Goal: Transaction & Acquisition: Purchase product/service

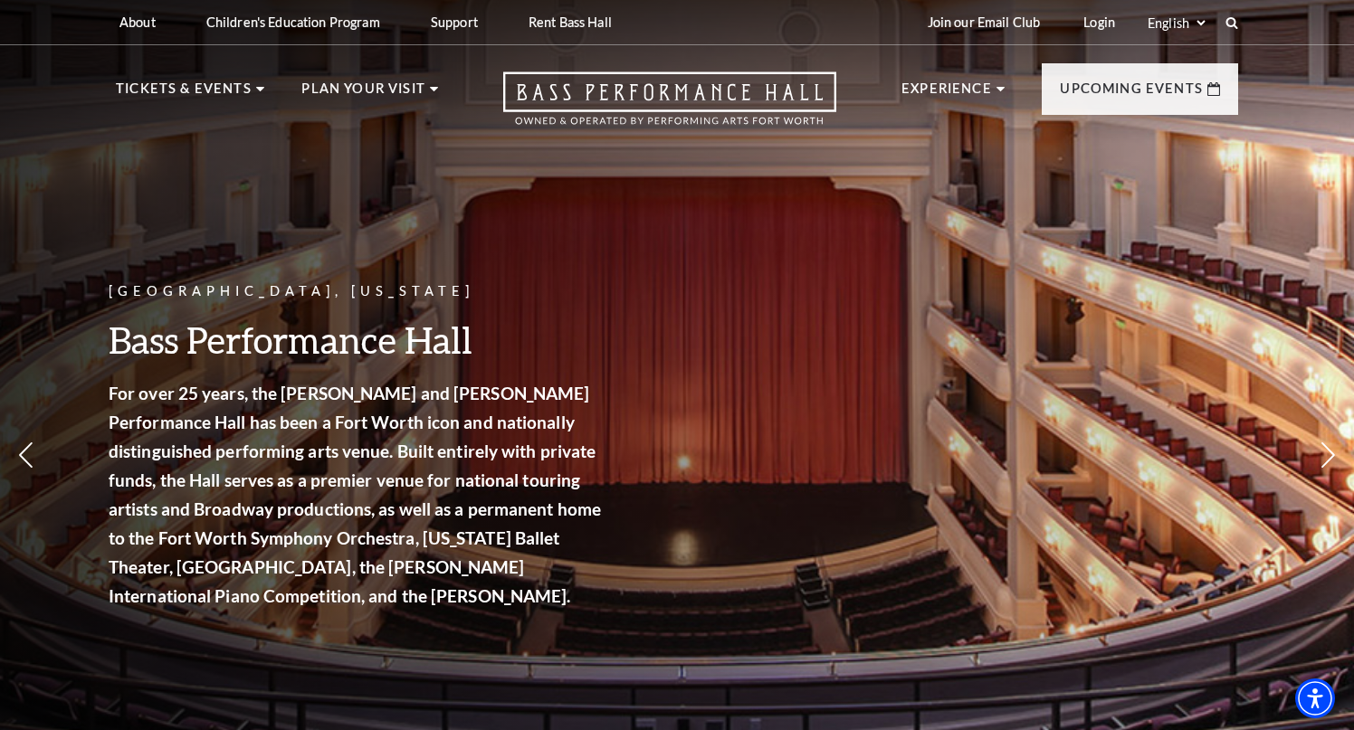
scroll to position [1, 0]
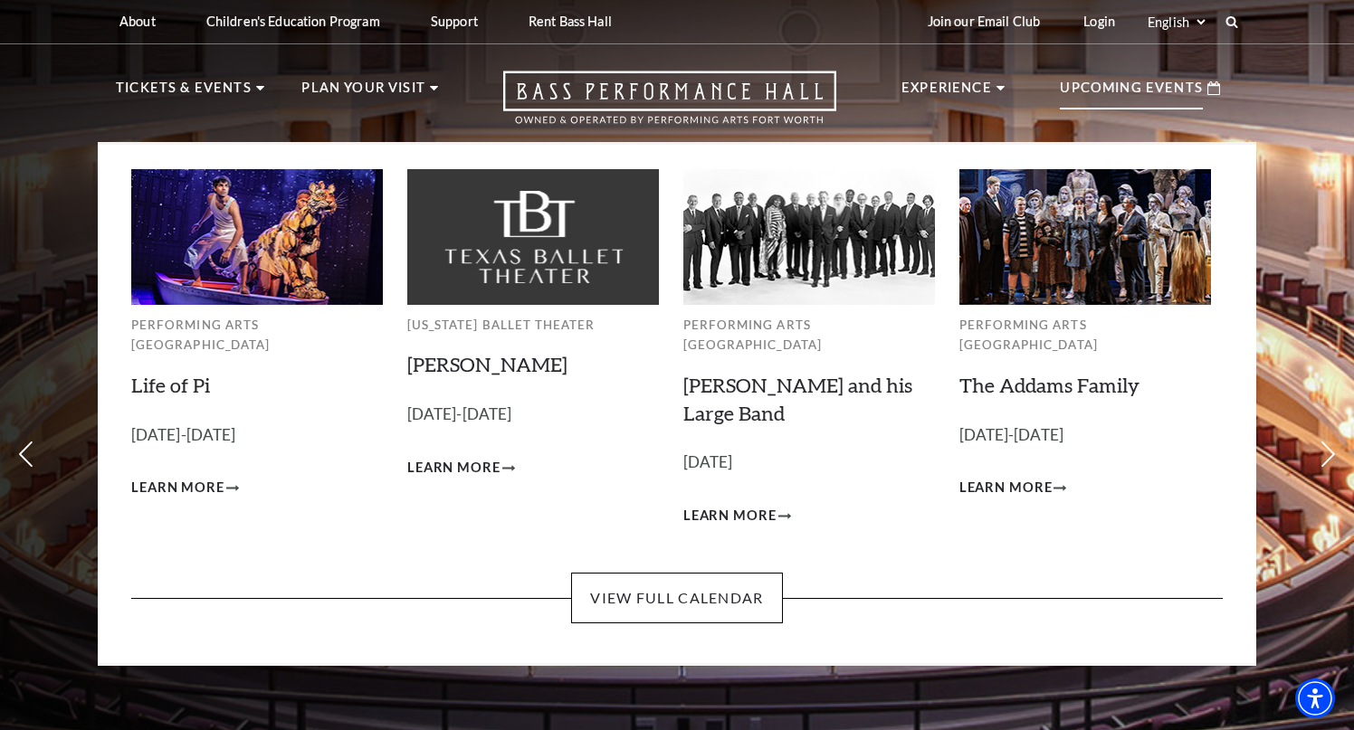
click at [290, 265] on img at bounding box center [257, 236] width 252 height 135
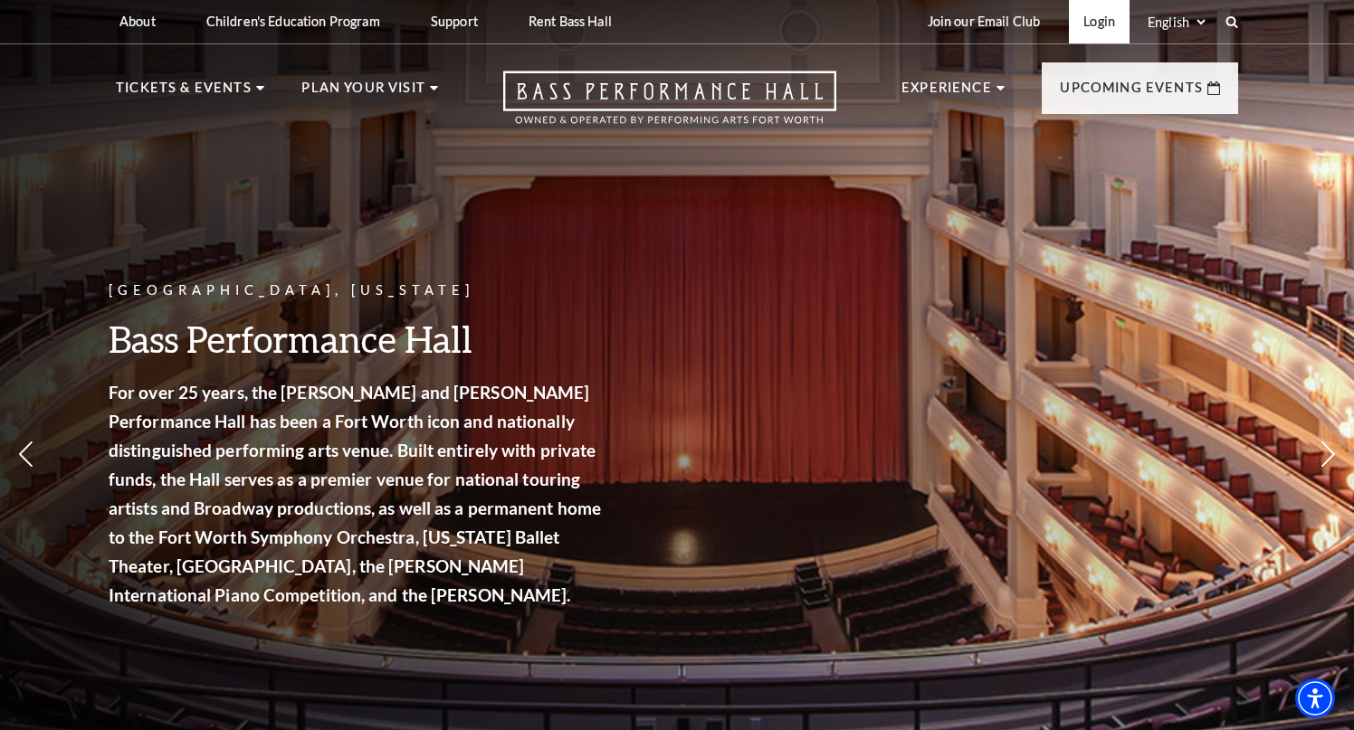
click at [1098, 33] on link "Login" at bounding box center [1099, 21] width 61 height 44
click at [1097, 23] on link "Login" at bounding box center [1099, 21] width 61 height 44
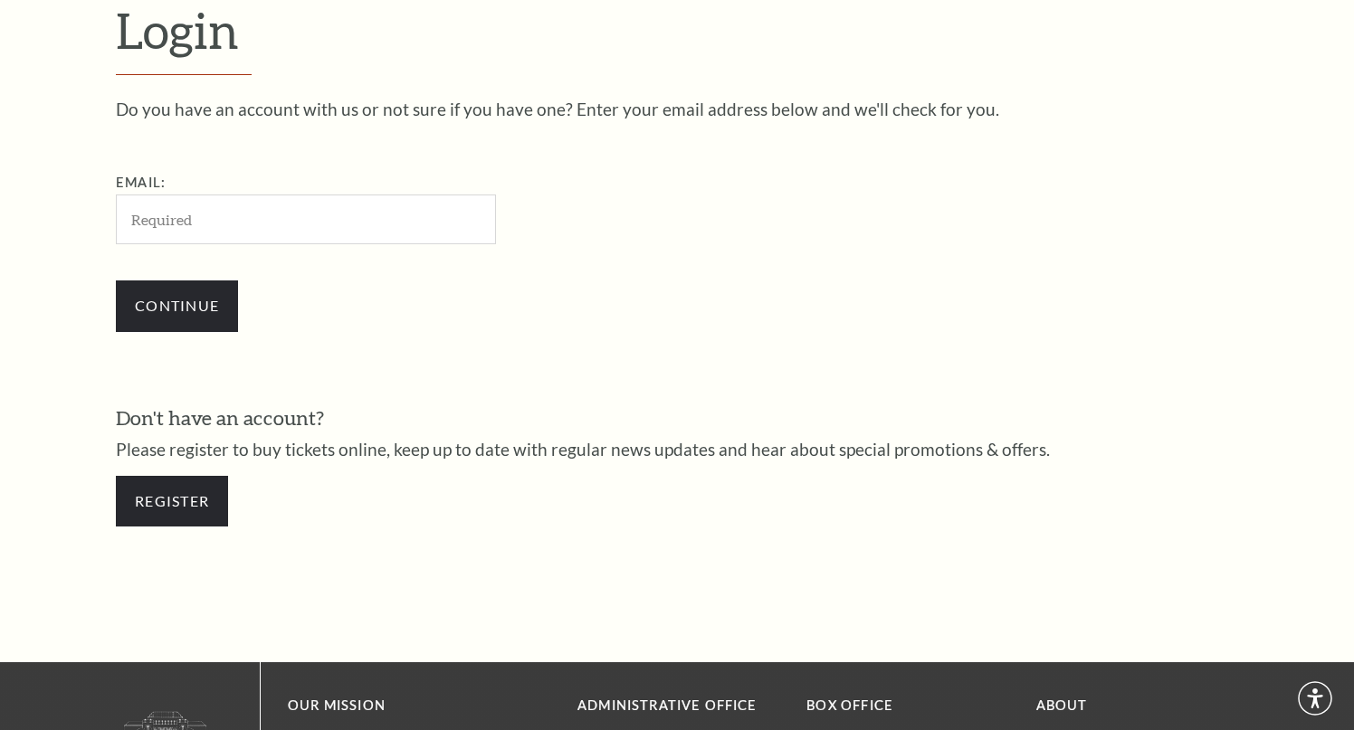
scroll to position [531, 0]
click at [413, 204] on input "Email:" at bounding box center [306, 219] width 380 height 50
type input "[EMAIL_ADDRESS][DOMAIN_NAME]"
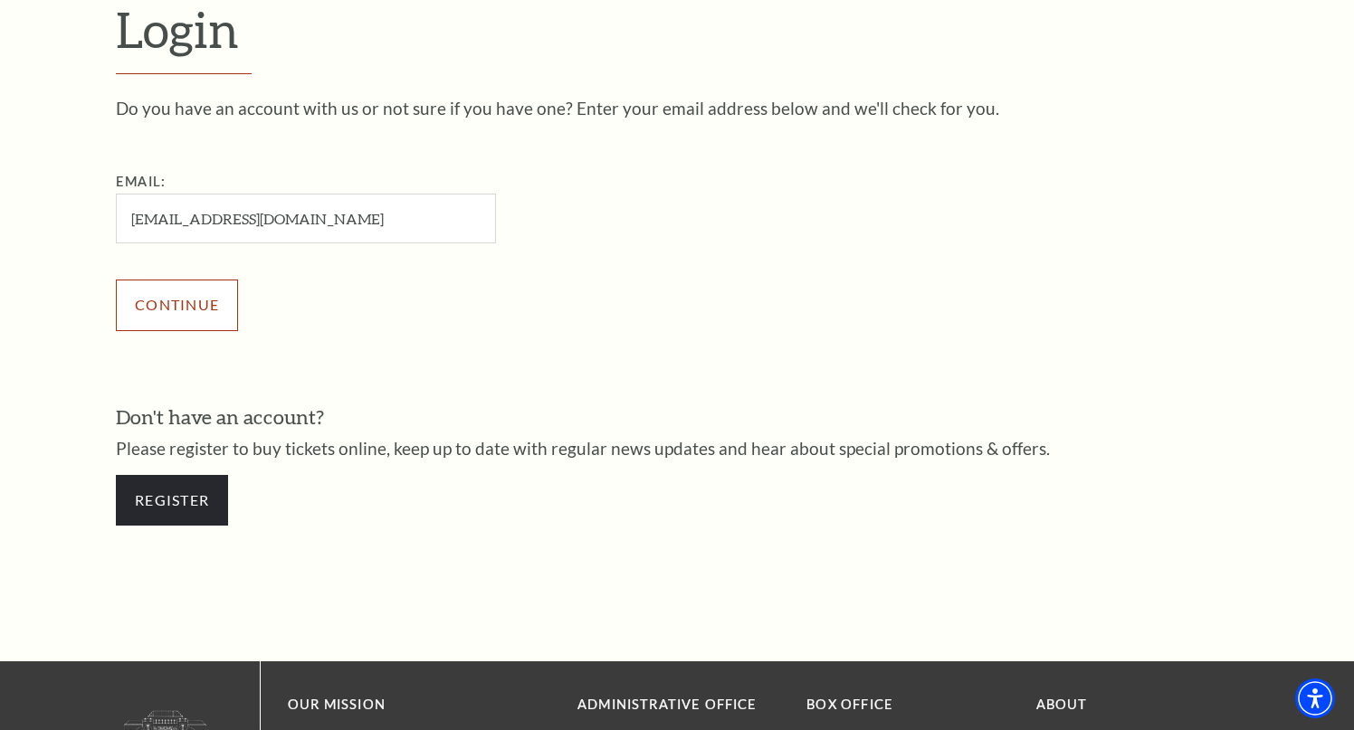
click at [225, 299] on input "Continue" at bounding box center [177, 305] width 122 height 51
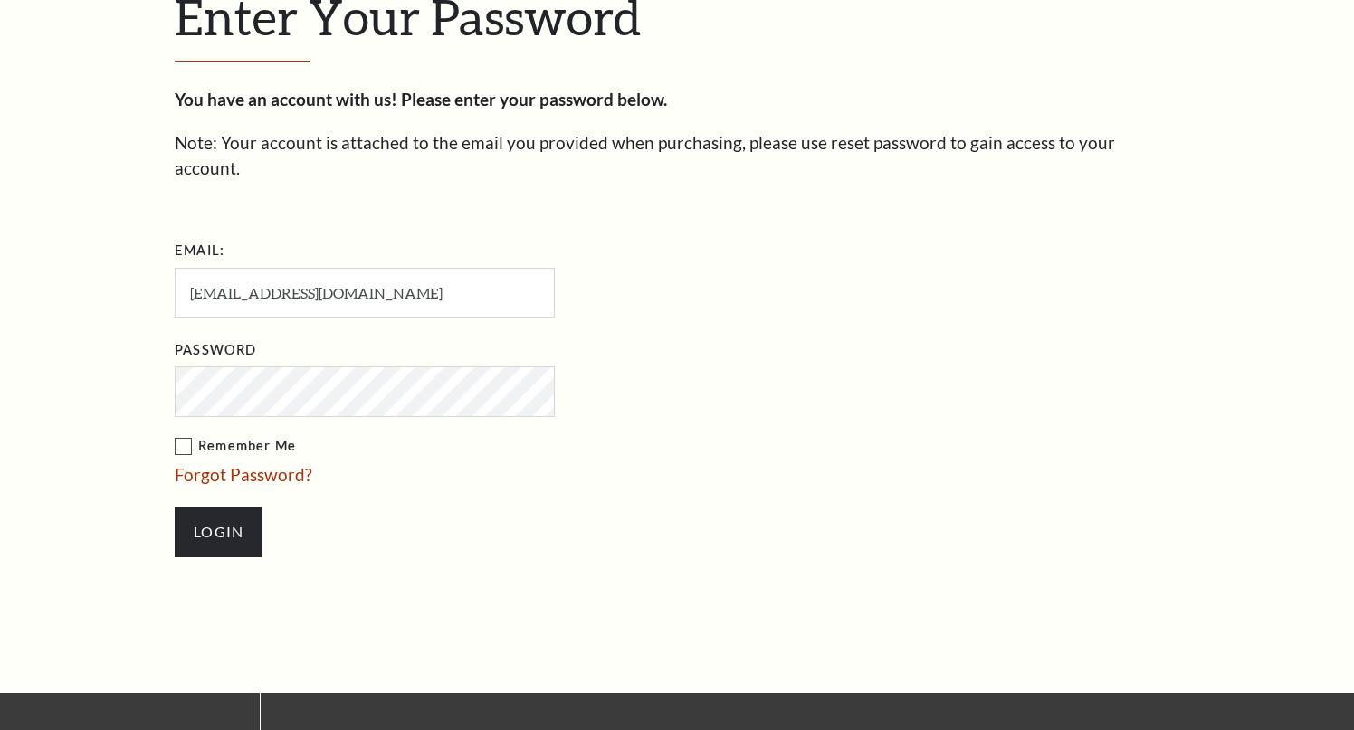
scroll to position [548, 0]
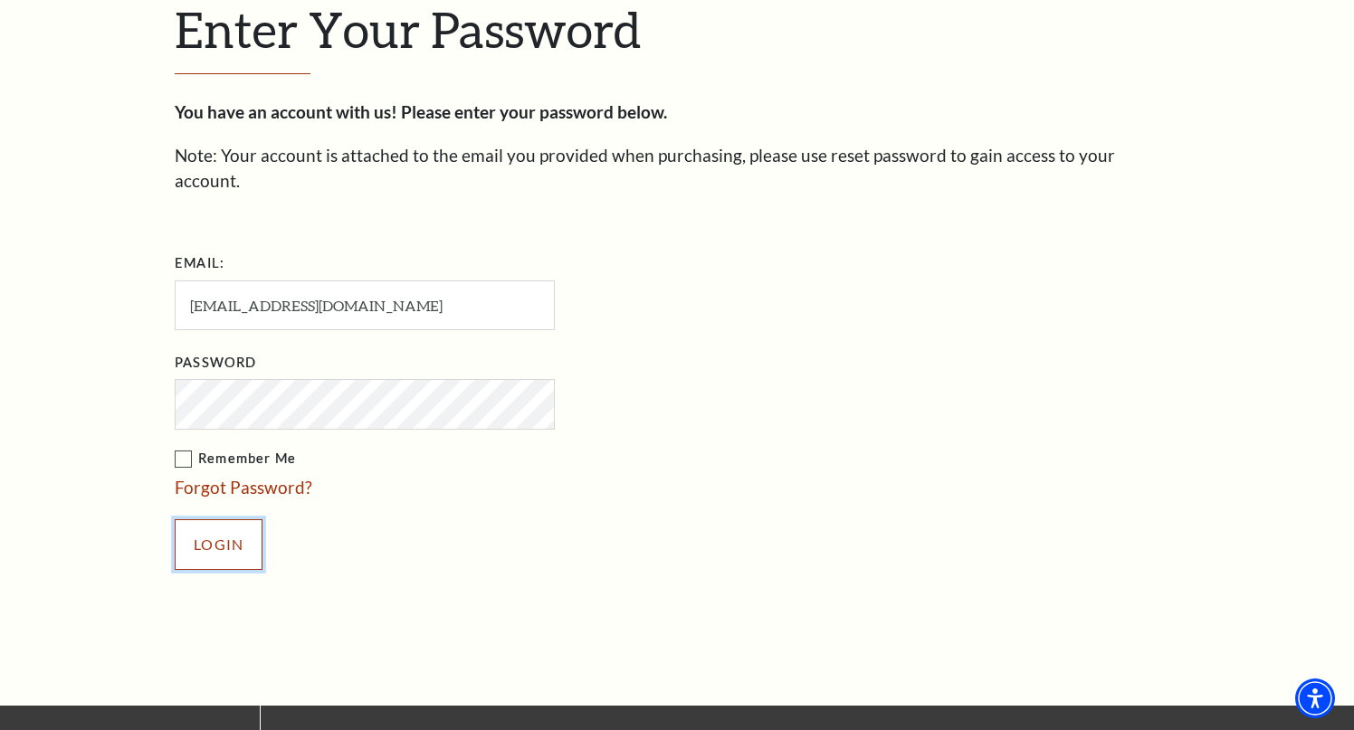
click at [199, 522] on input "Login" at bounding box center [219, 544] width 88 height 51
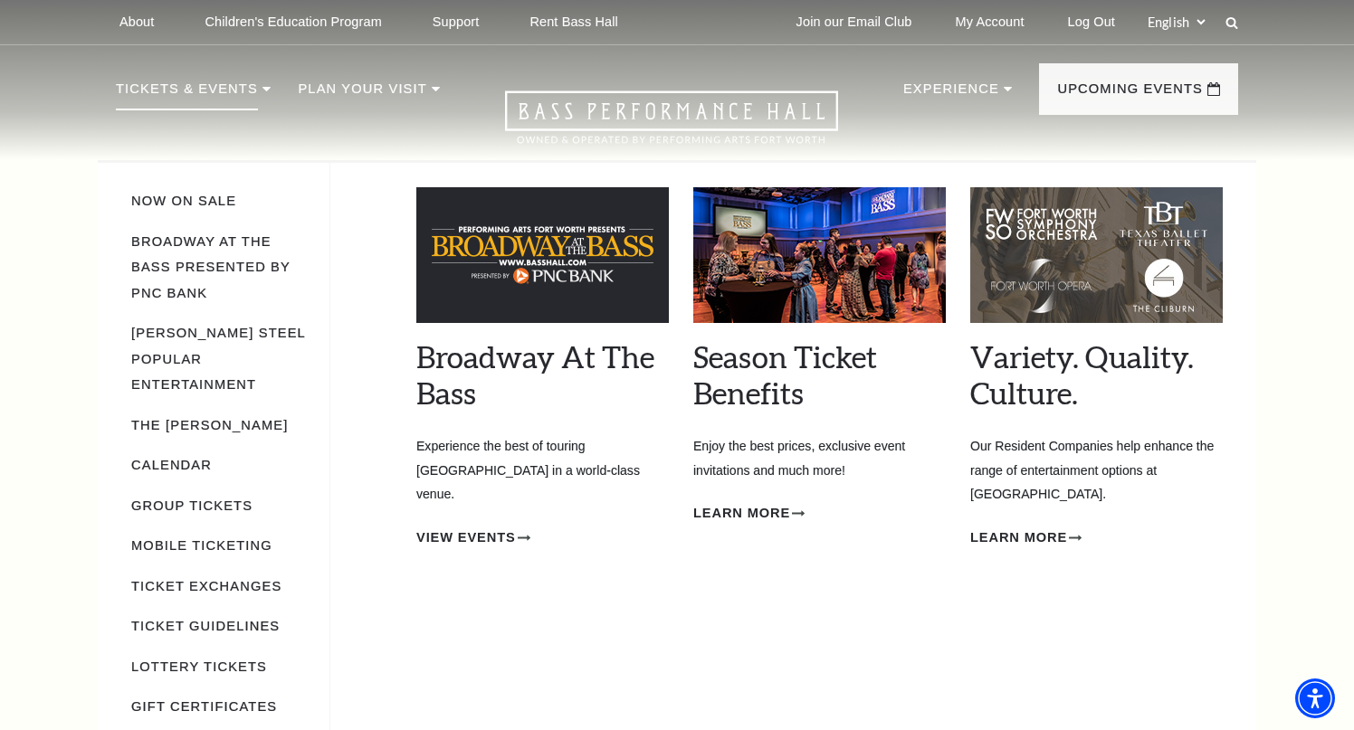
click at [489, 255] on img at bounding box center [542, 255] width 252 height 136
click at [455, 527] on span "View Events" at bounding box center [466, 538] width 100 height 23
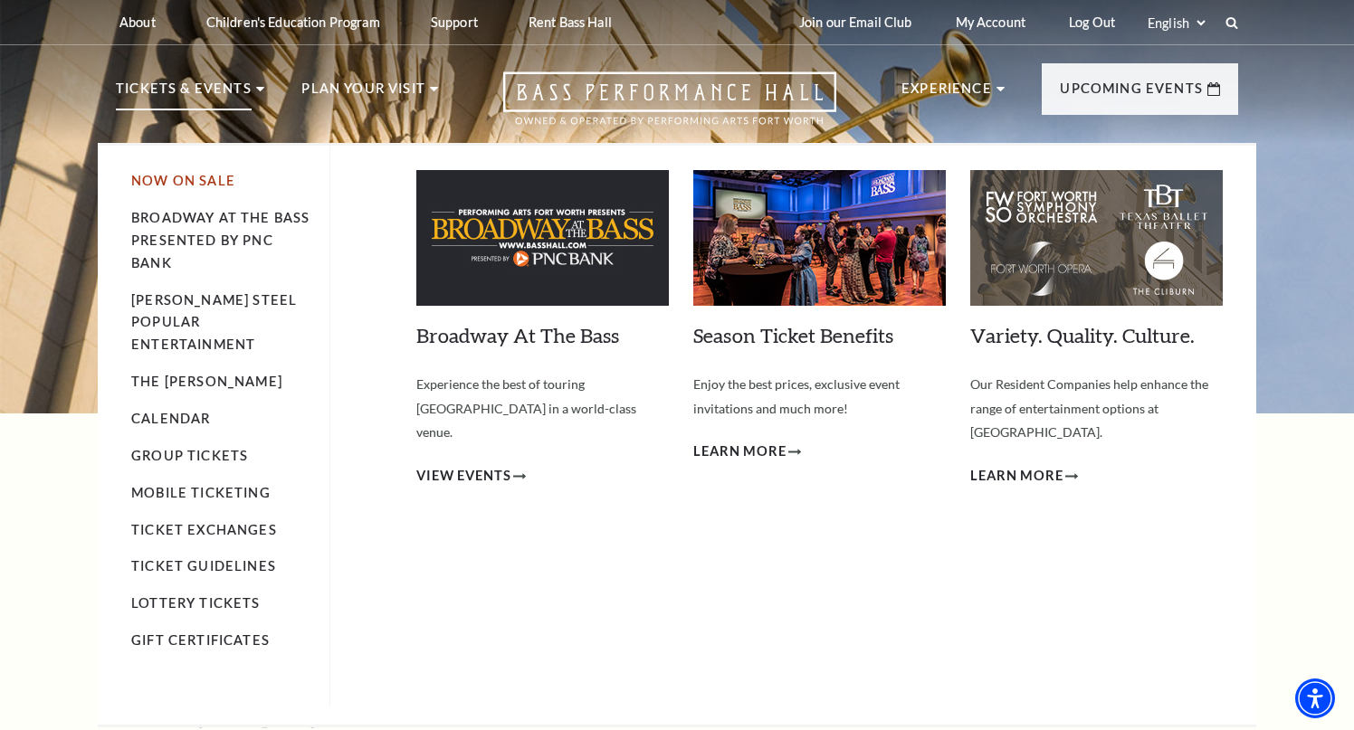
click at [224, 182] on link "Now On Sale" at bounding box center [183, 180] width 104 height 15
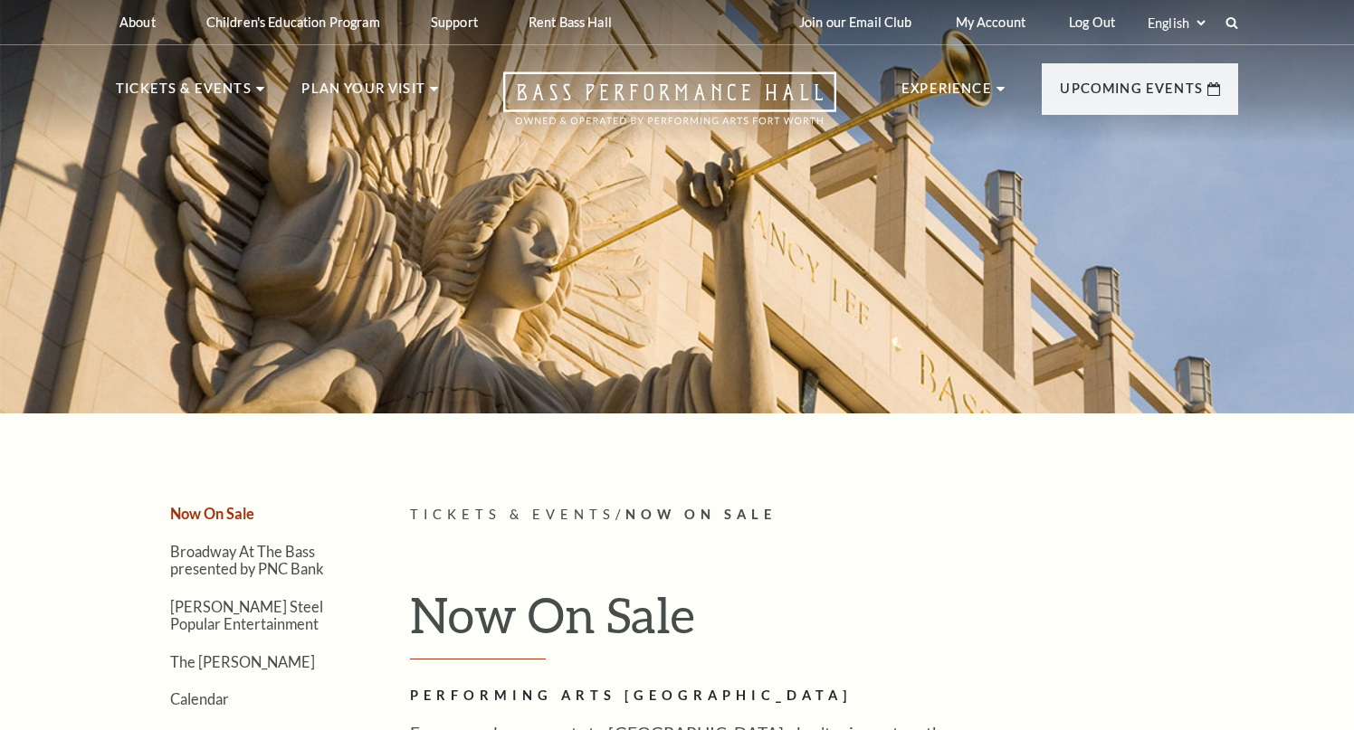
click at [223, 218] on div at bounding box center [677, 201] width 1354 height 424
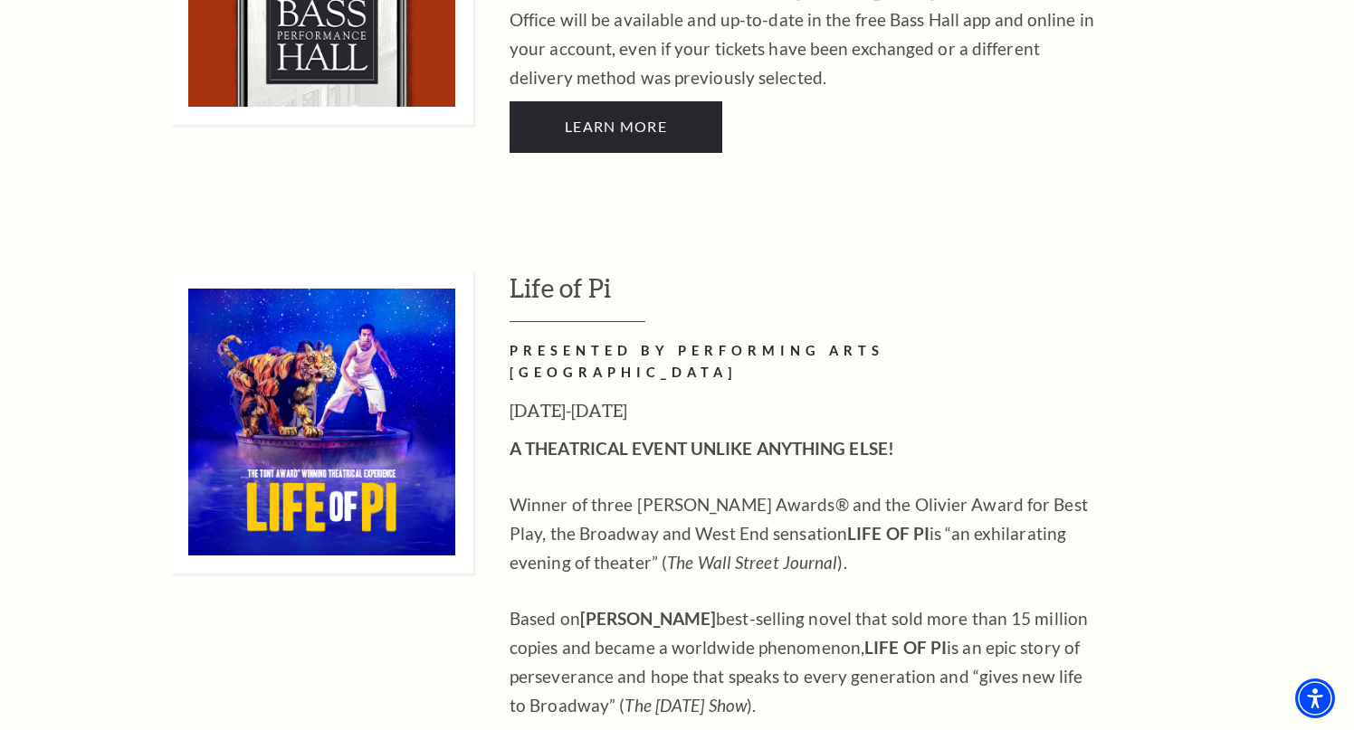
scroll to position [1579, 0]
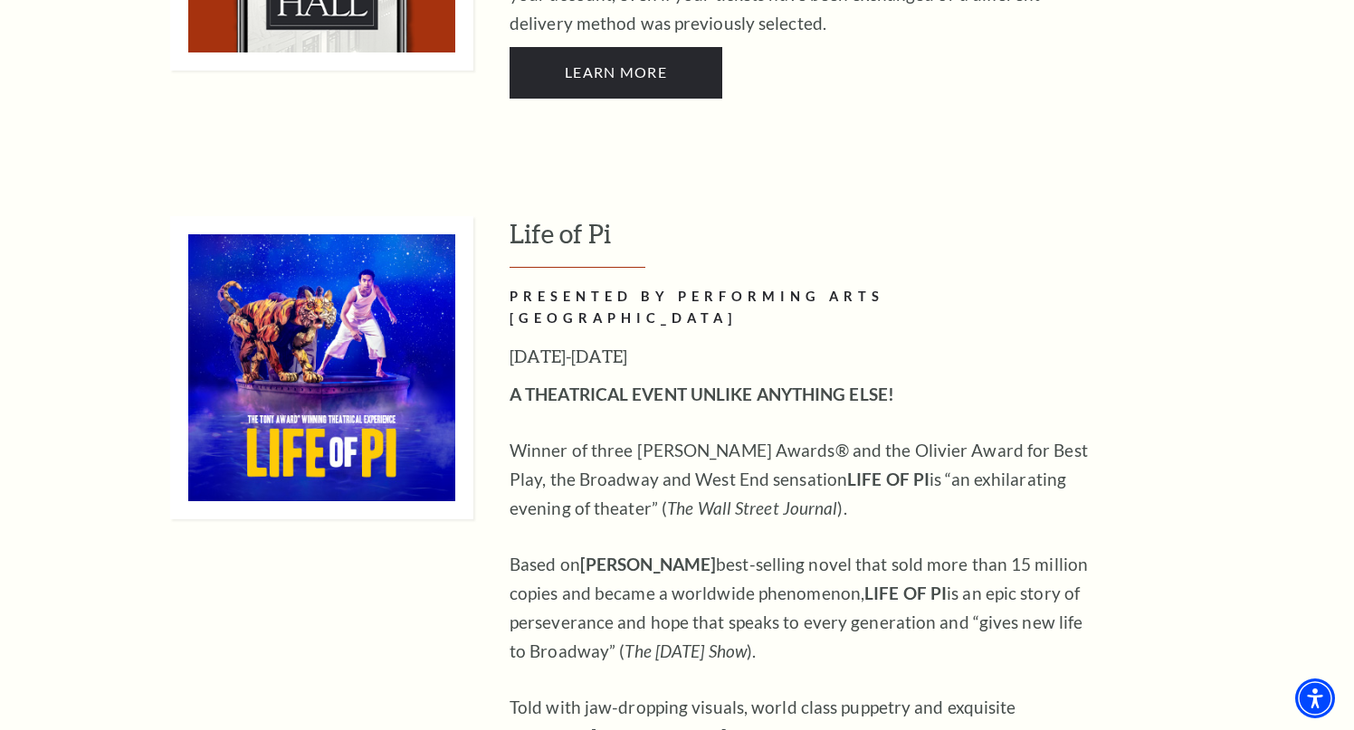
click at [313, 366] on img at bounding box center [321, 367] width 303 height 303
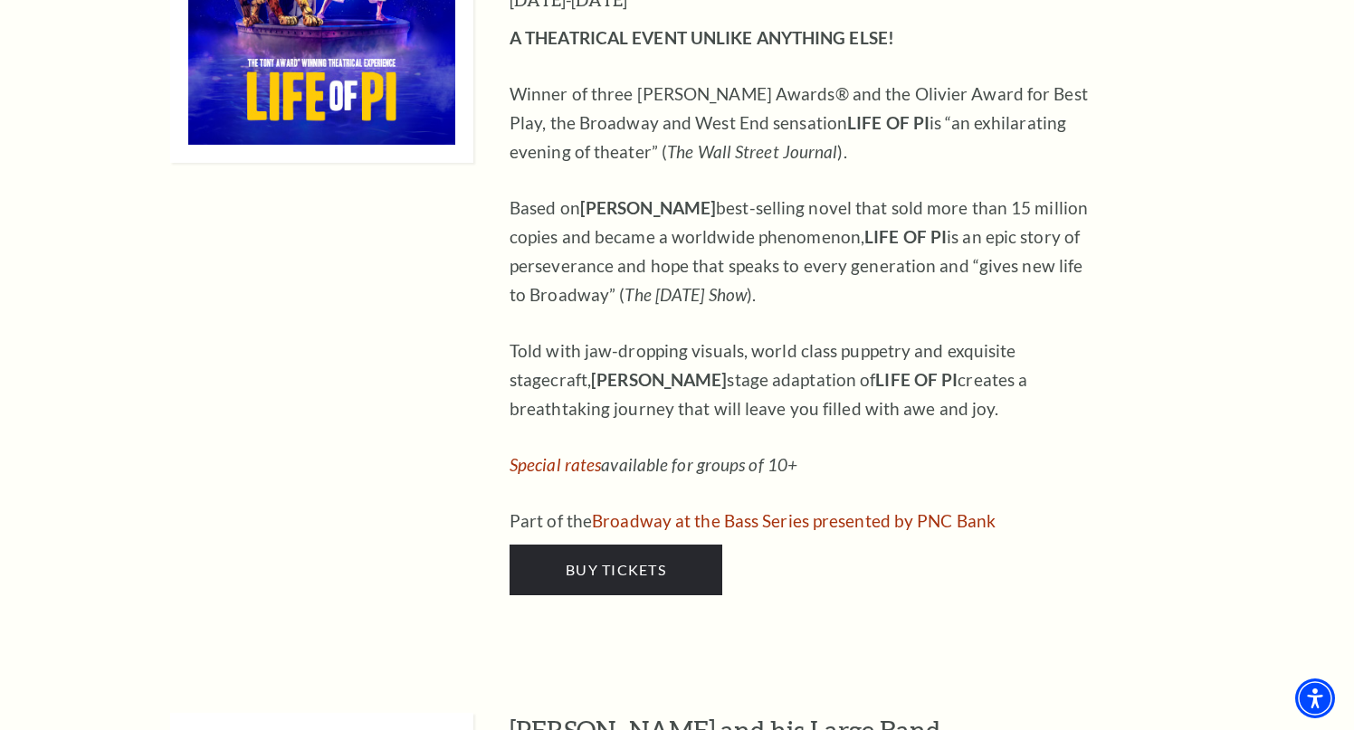
scroll to position [1950, 0]
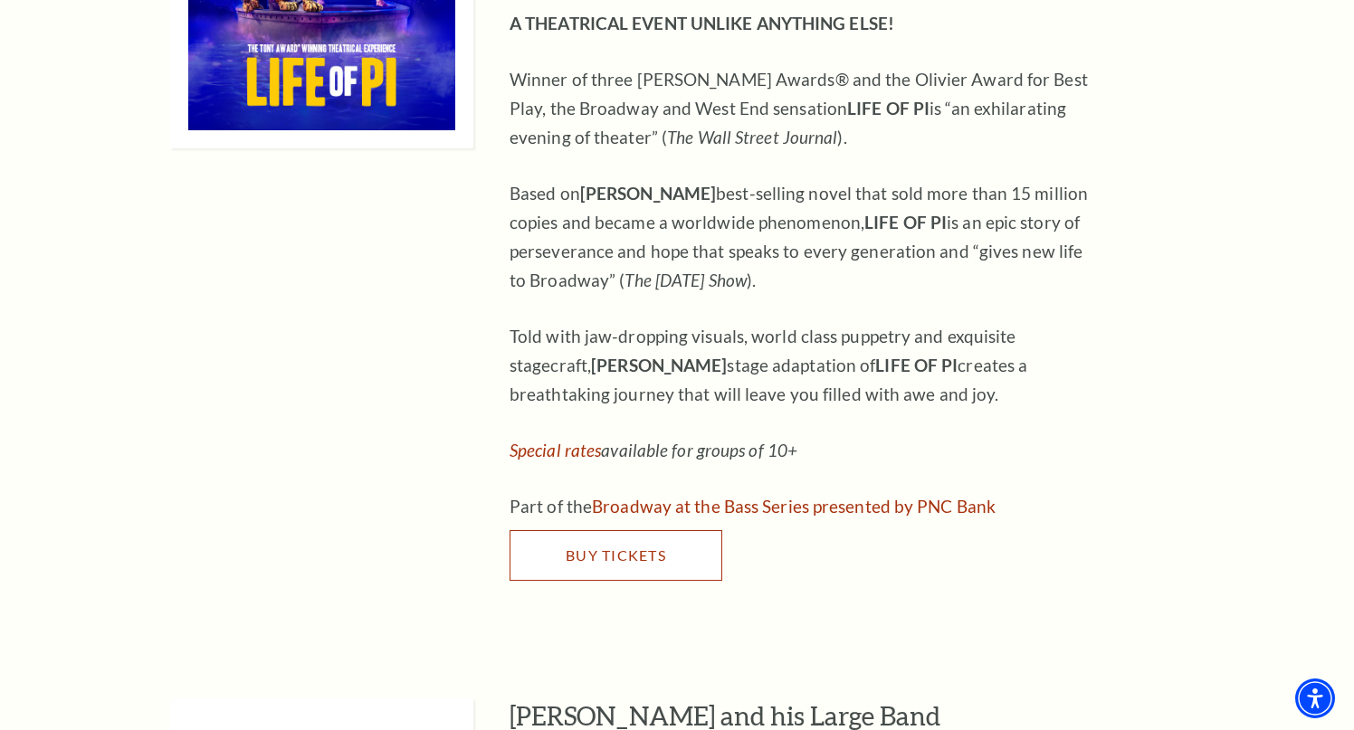
click at [631, 530] on link "Buy Tickets" at bounding box center [615, 555] width 213 height 51
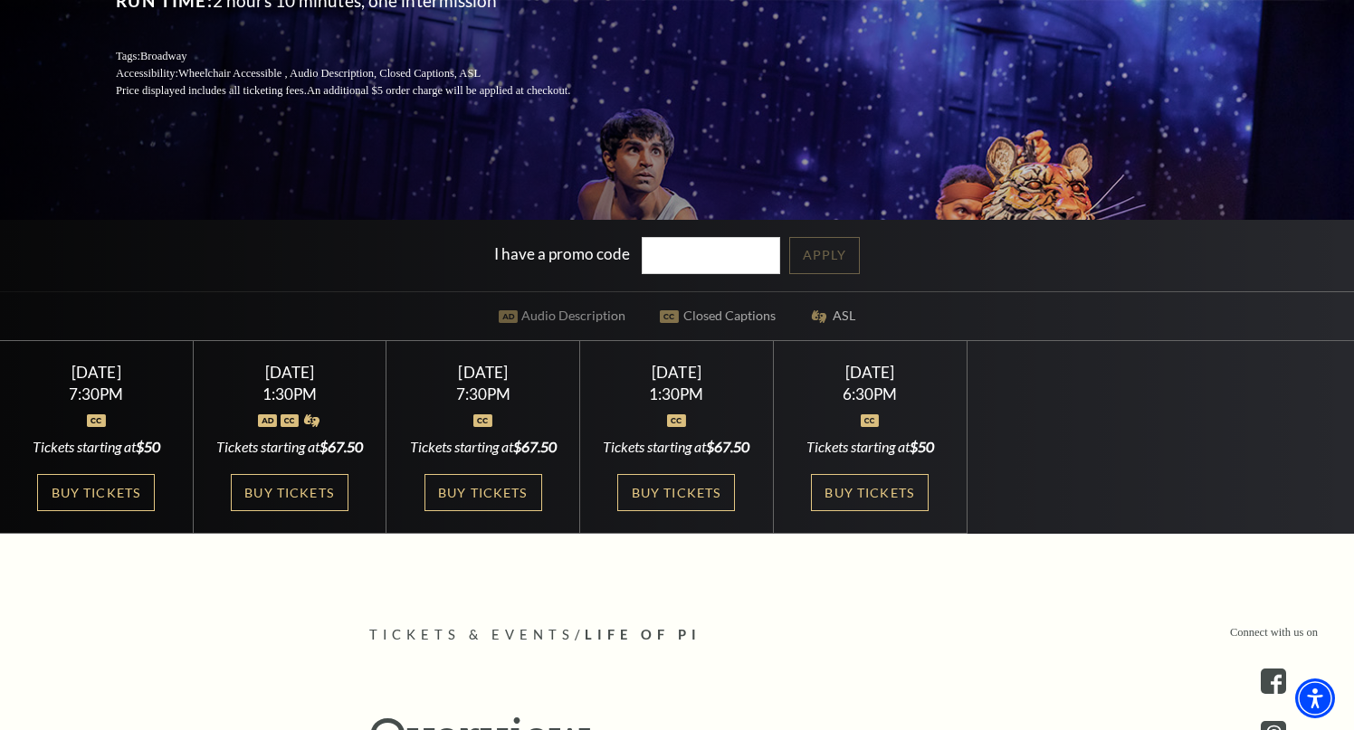
scroll to position [601, 0]
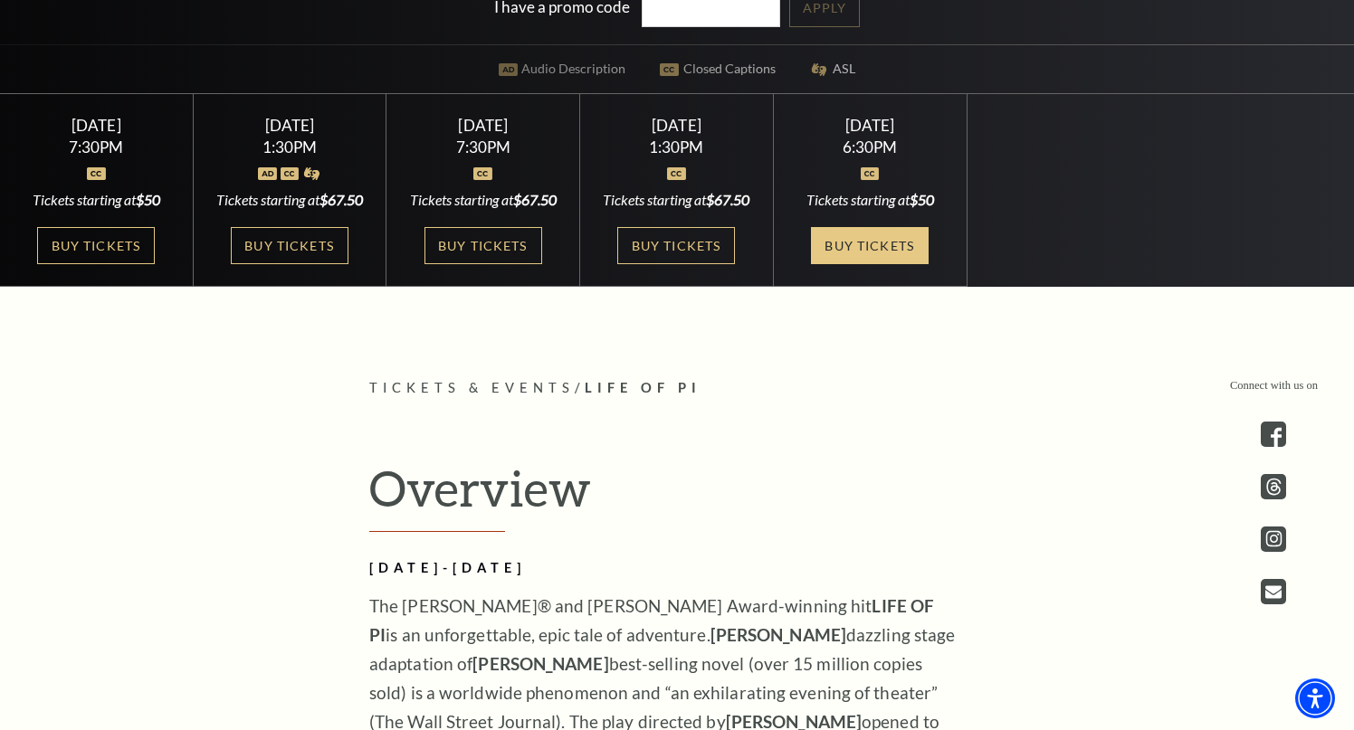
click at [850, 248] on link "Buy Tickets" at bounding box center [870, 245] width 118 height 37
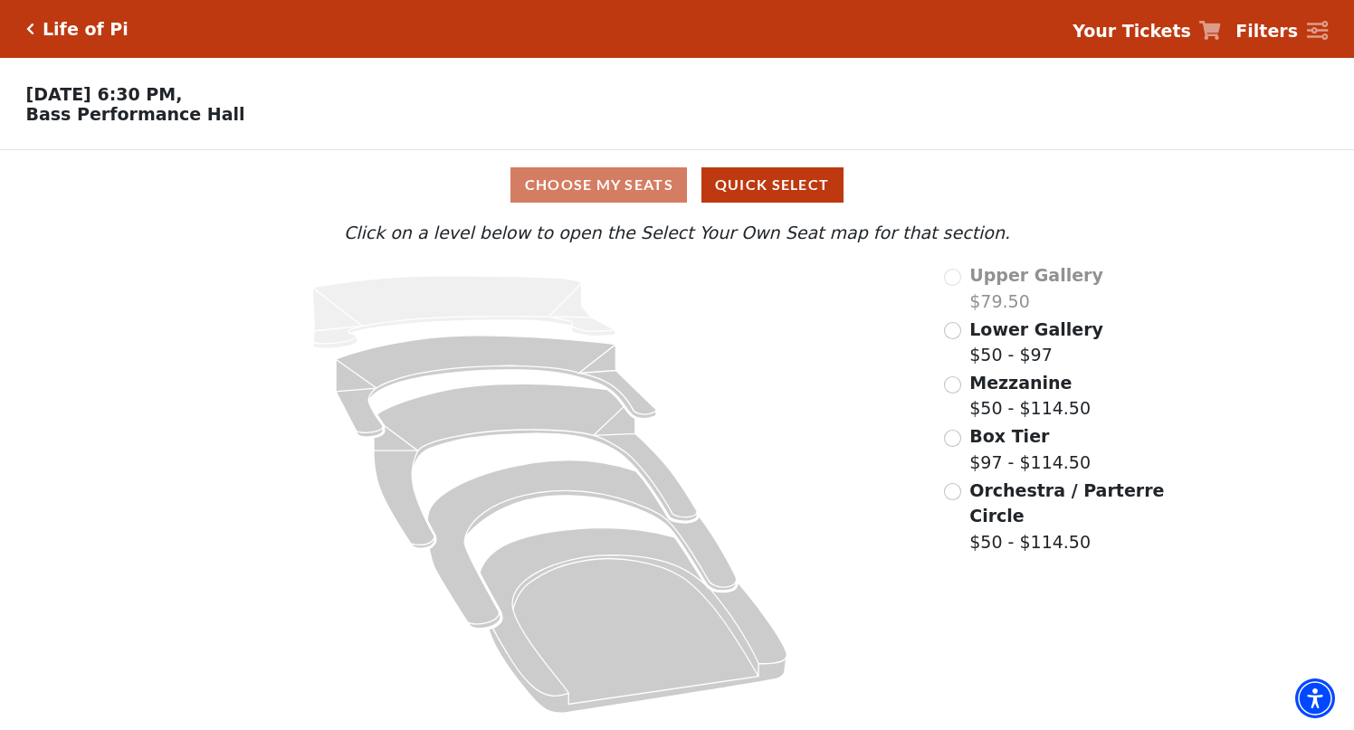
click at [964, 386] on div "Mezzanine $50 - $114.50" at bounding box center [1055, 396] width 223 height 52
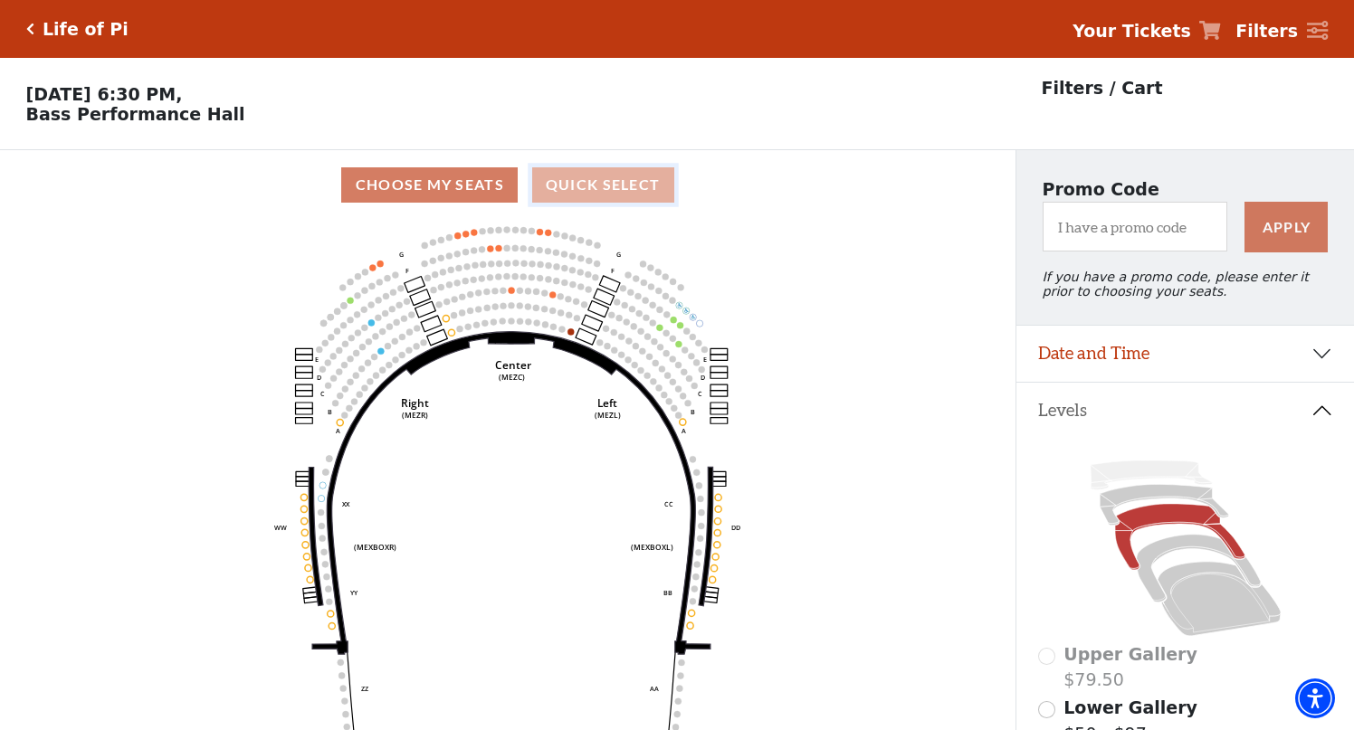
click at [619, 200] on button "Quick Select" at bounding box center [603, 184] width 142 height 35
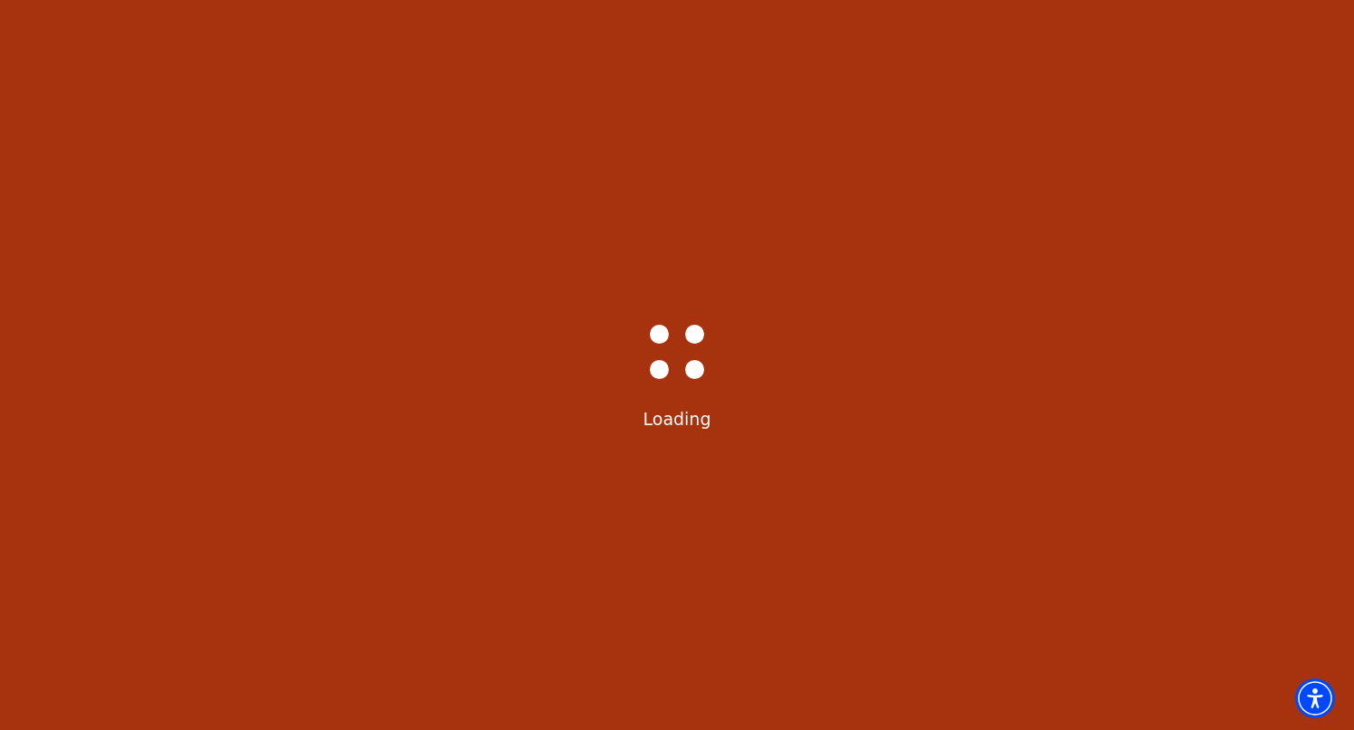
select select "6218"
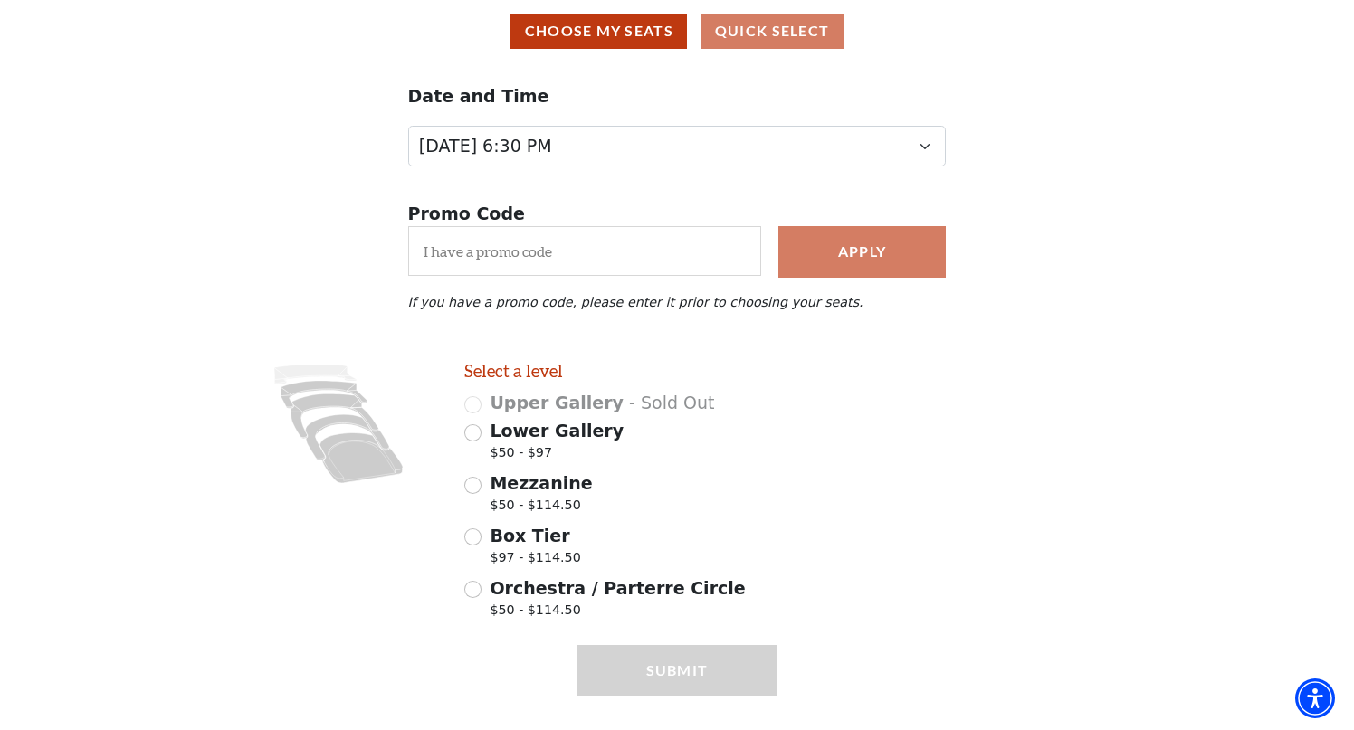
scroll to position [191, 0]
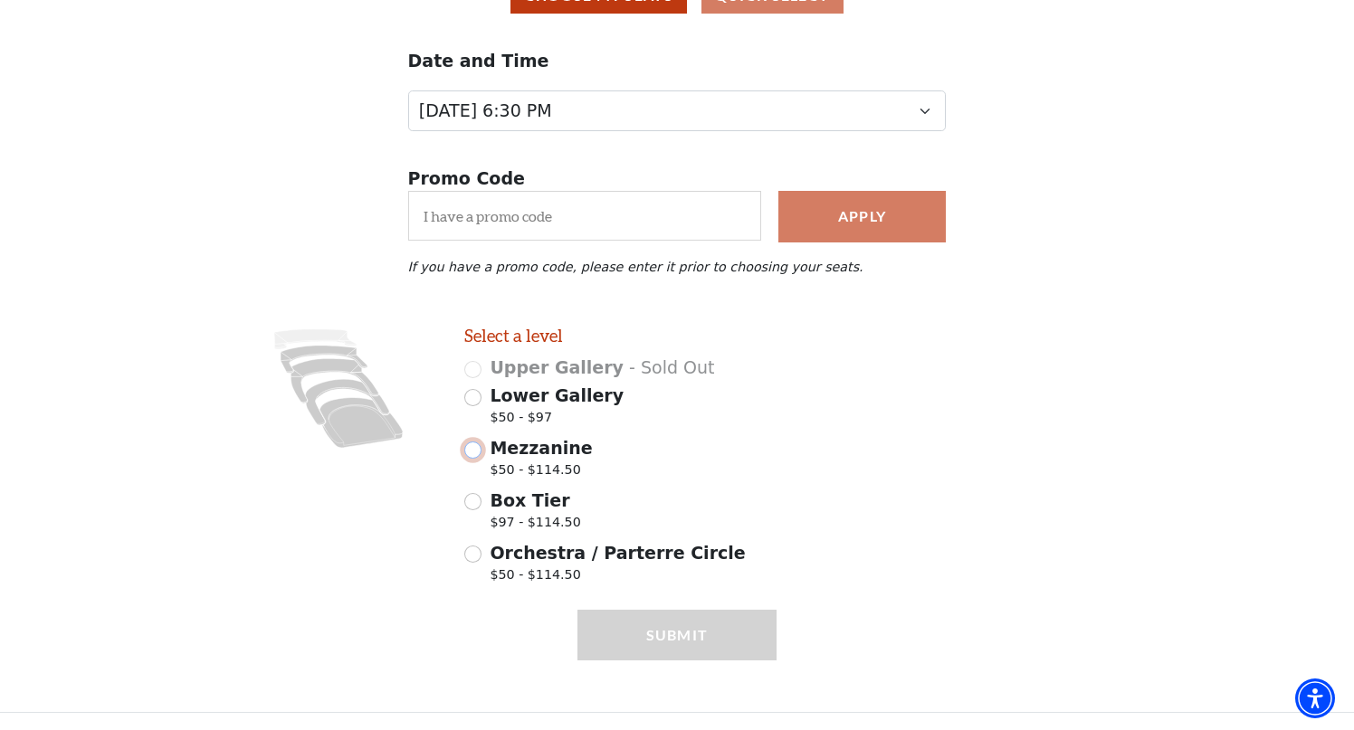
click at [470, 454] on input "Mezzanine $50 - $114.50" at bounding box center [472, 450] width 17 height 17
radio input "true"
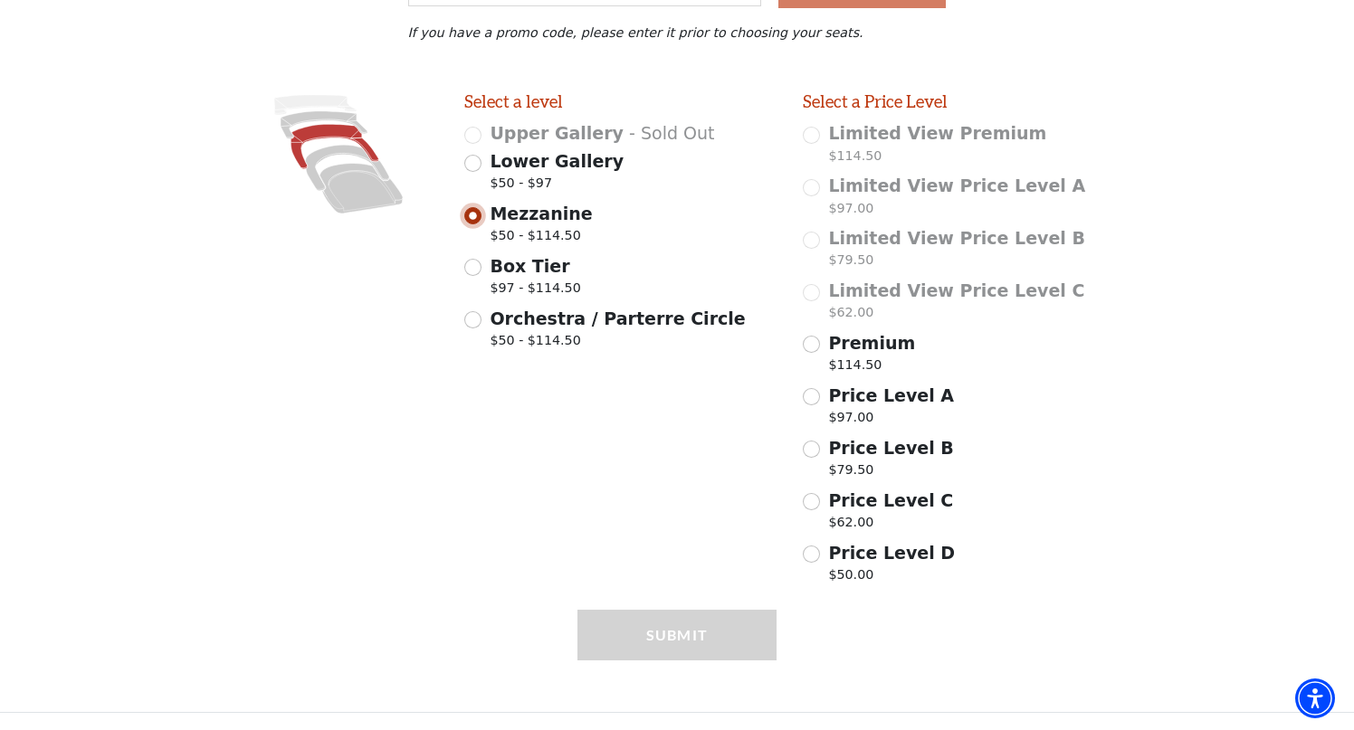
scroll to position [425, 0]
click at [811, 347] on input "Premium $114.50" at bounding box center [811, 344] width 17 height 17
radio input "true"
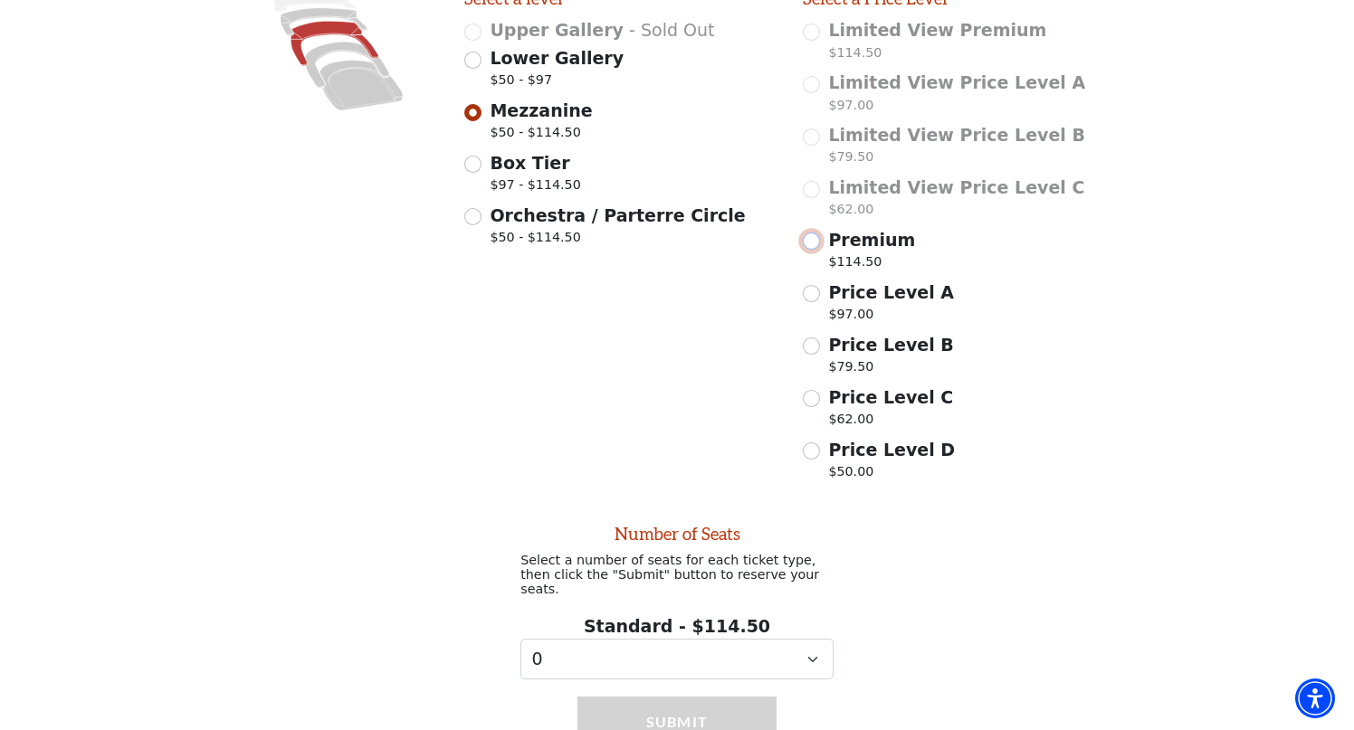
scroll to position [507, 0]
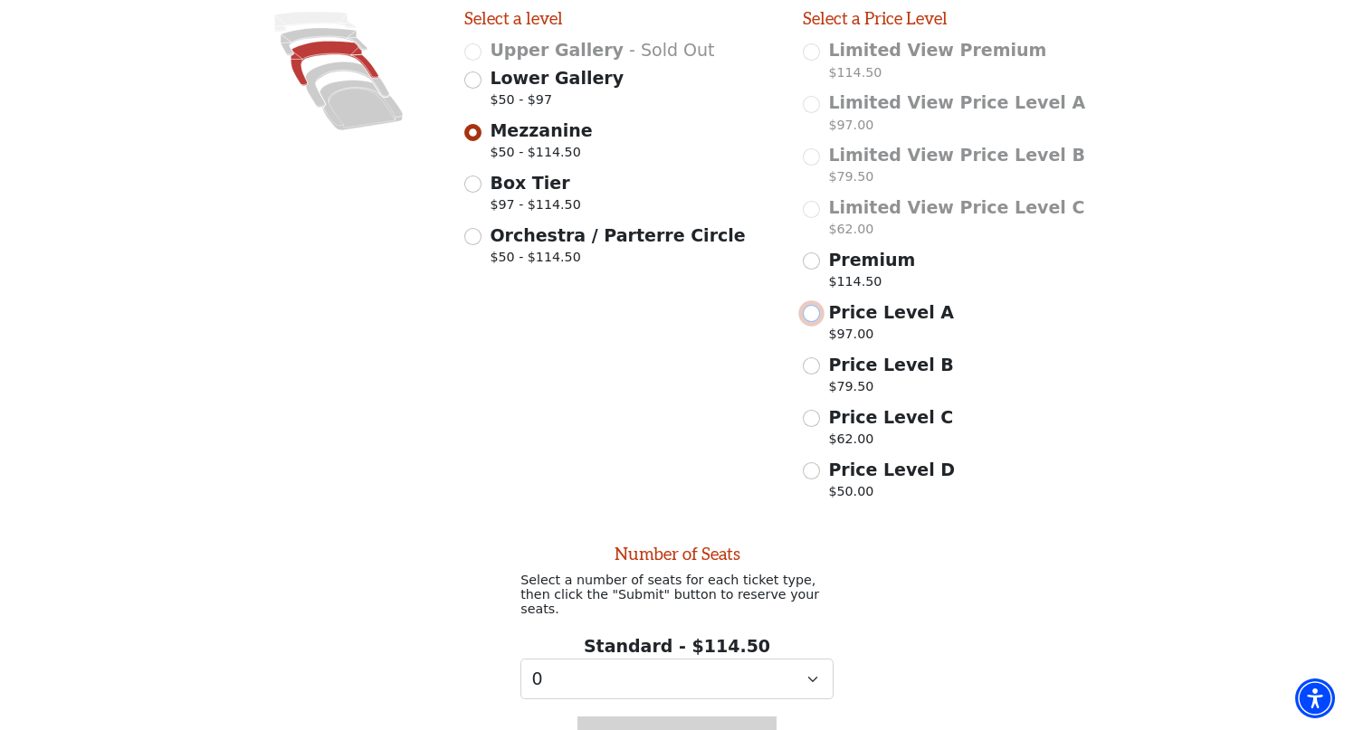
click at [814, 317] on input "Price Level A $97.00" at bounding box center [811, 313] width 17 height 17
radio input "true"
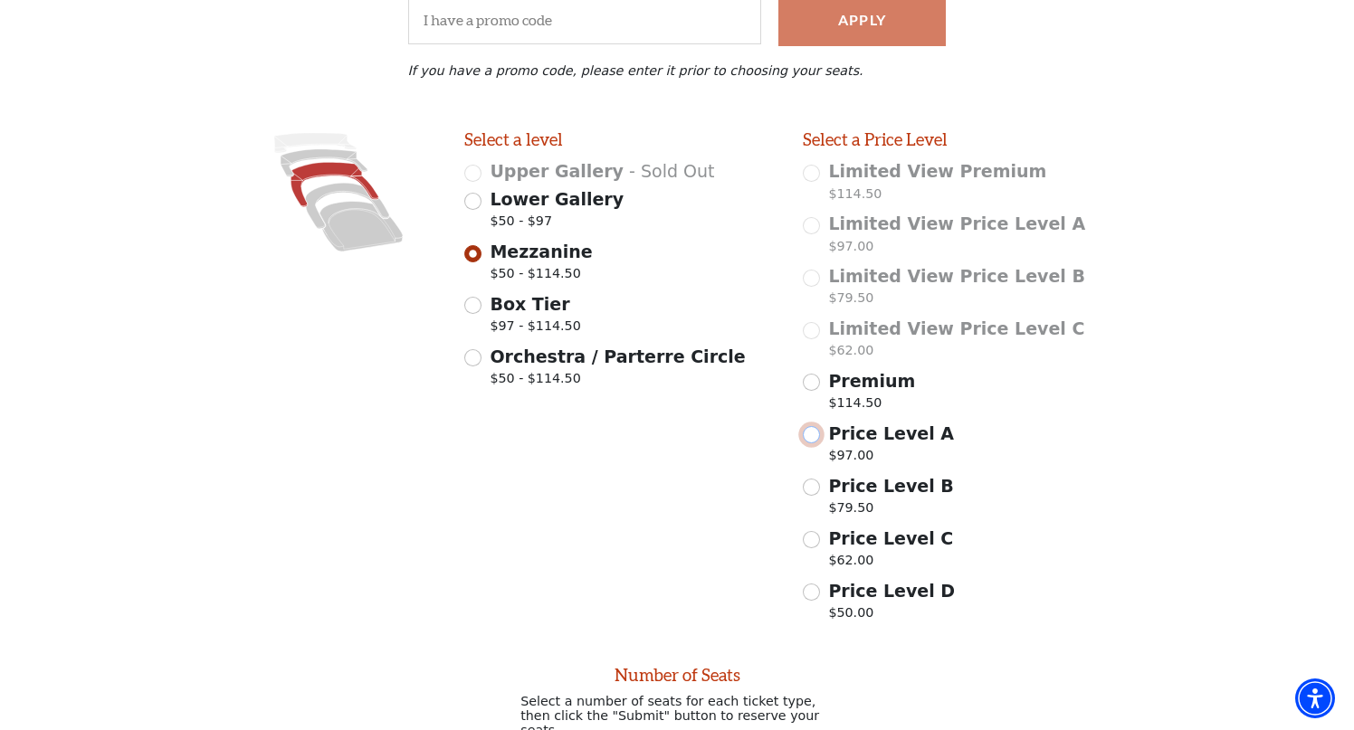
scroll to position [436, 0]
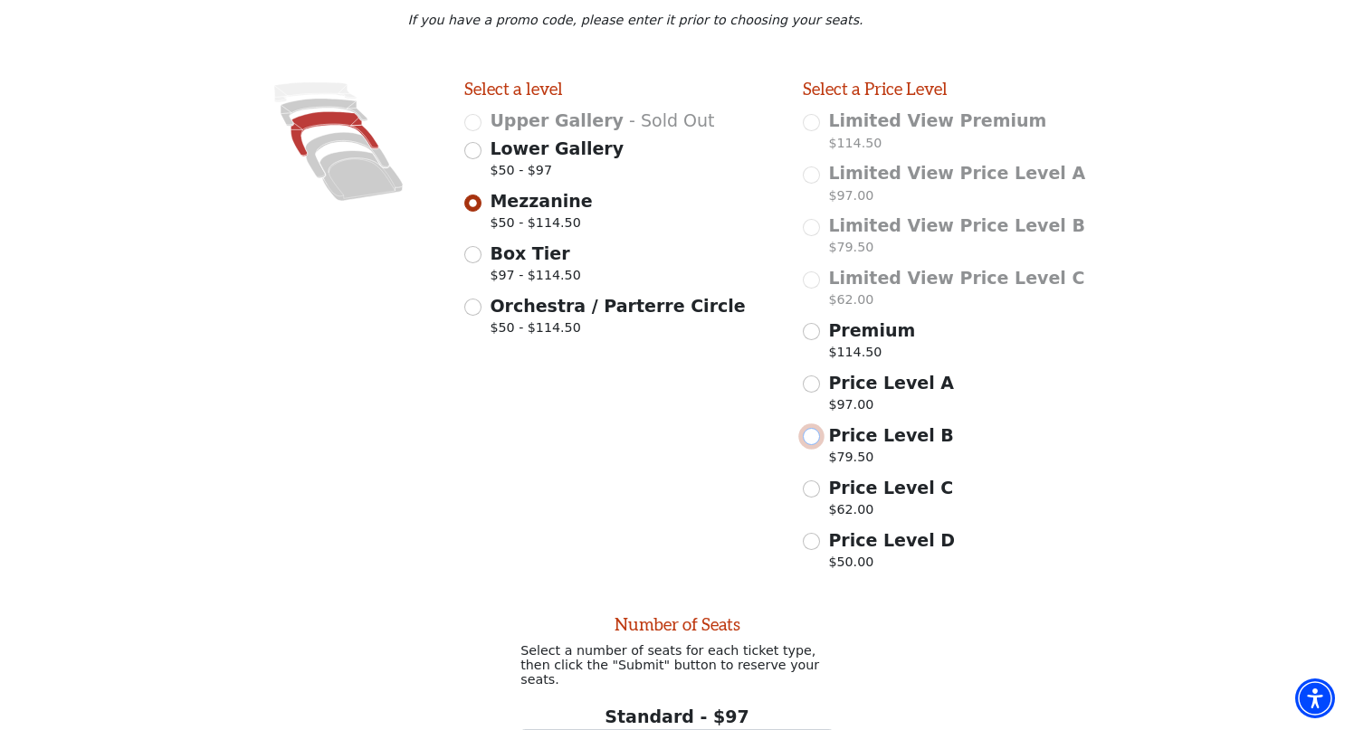
click at [812, 433] on input "Price Level B $79.50" at bounding box center [811, 436] width 17 height 17
radio input "true"
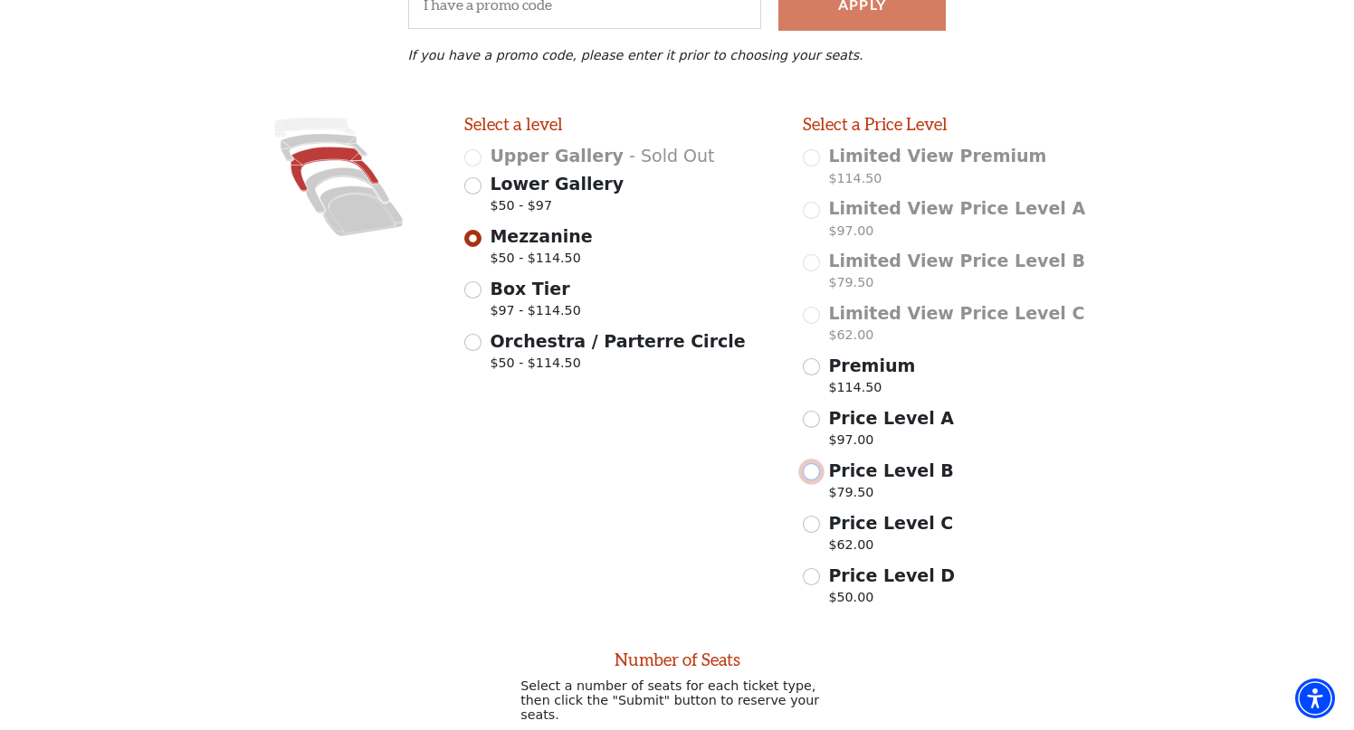
scroll to position [244, 0]
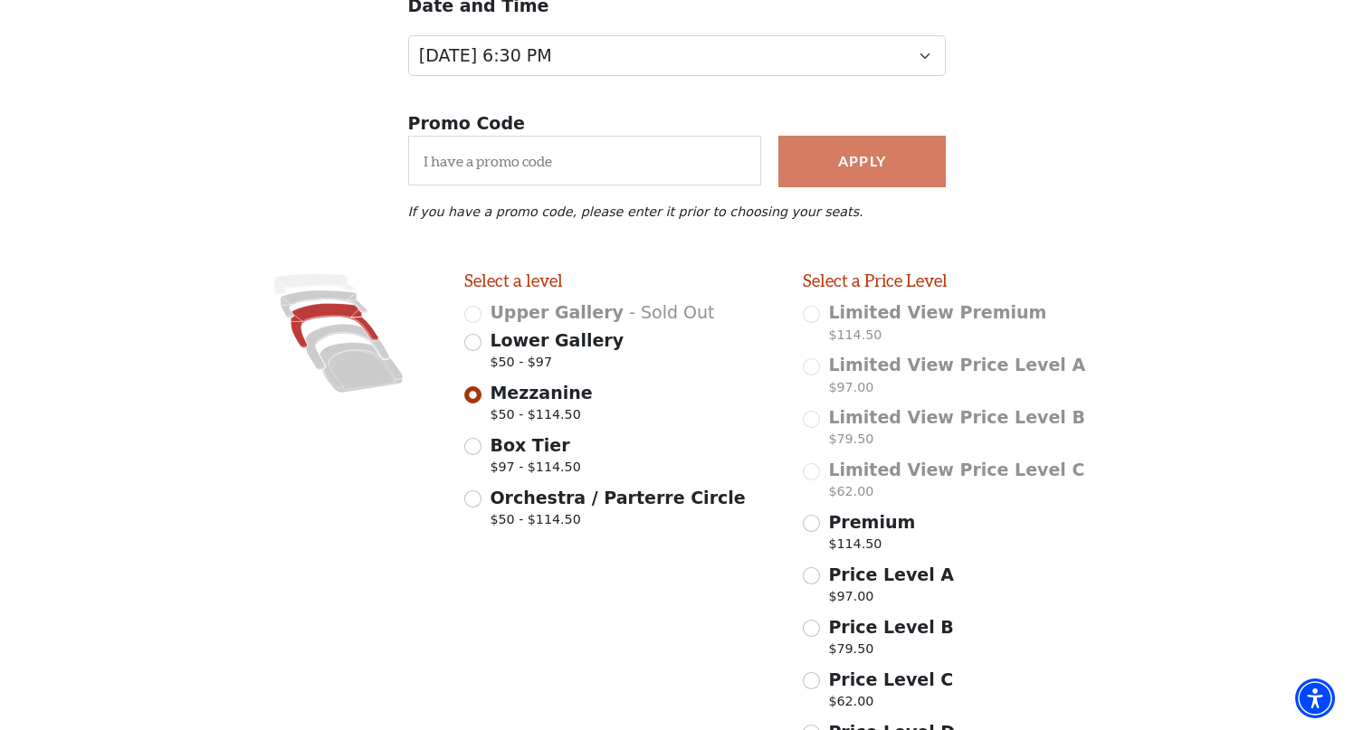
click at [819, 626] on div "Price Level B $79.50" at bounding box center [959, 639] width 313 height 51
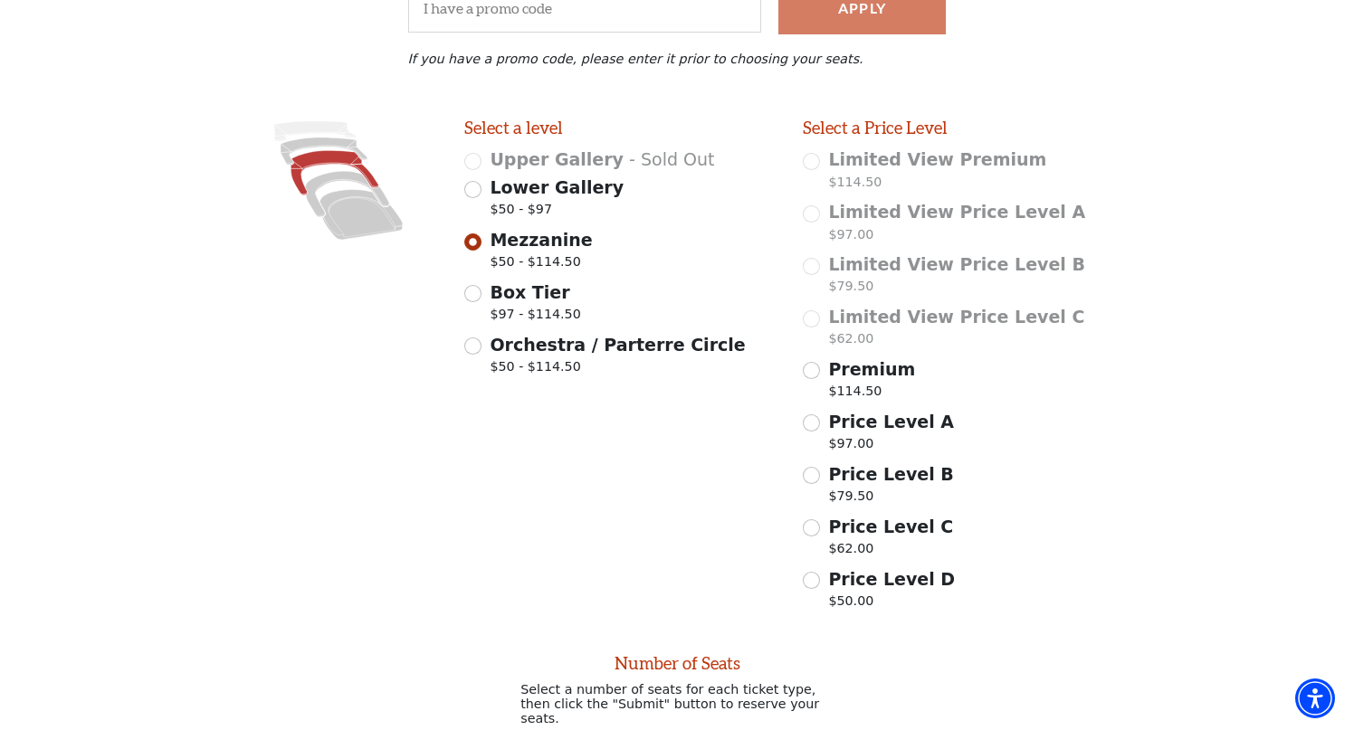
scroll to position [407, 0]
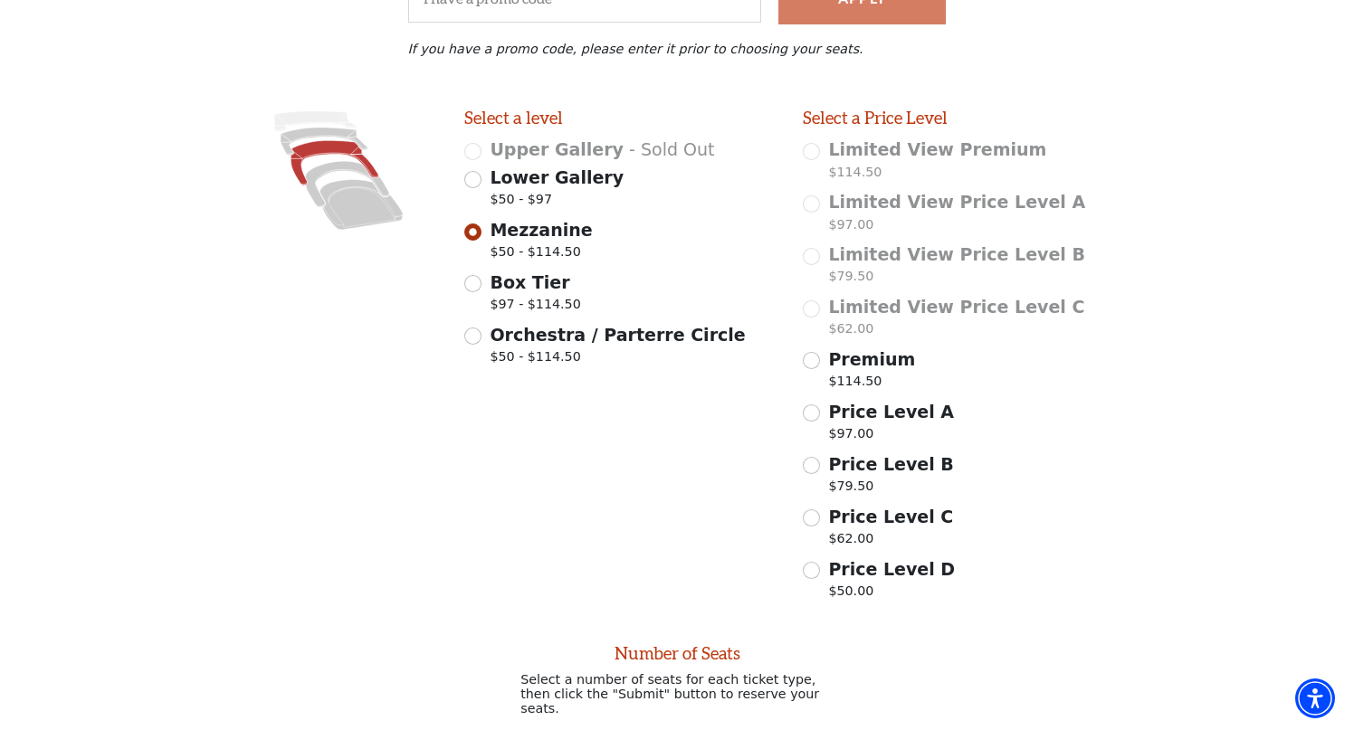
click at [484, 343] on div "Orchestra / Parterre Circle $50 - $114.50" at bounding box center [620, 347] width 313 height 51
click at [468, 335] on input "Orchestra / Parterre Circle $50 - $114.50" at bounding box center [472, 336] width 17 height 17
radio input "true"
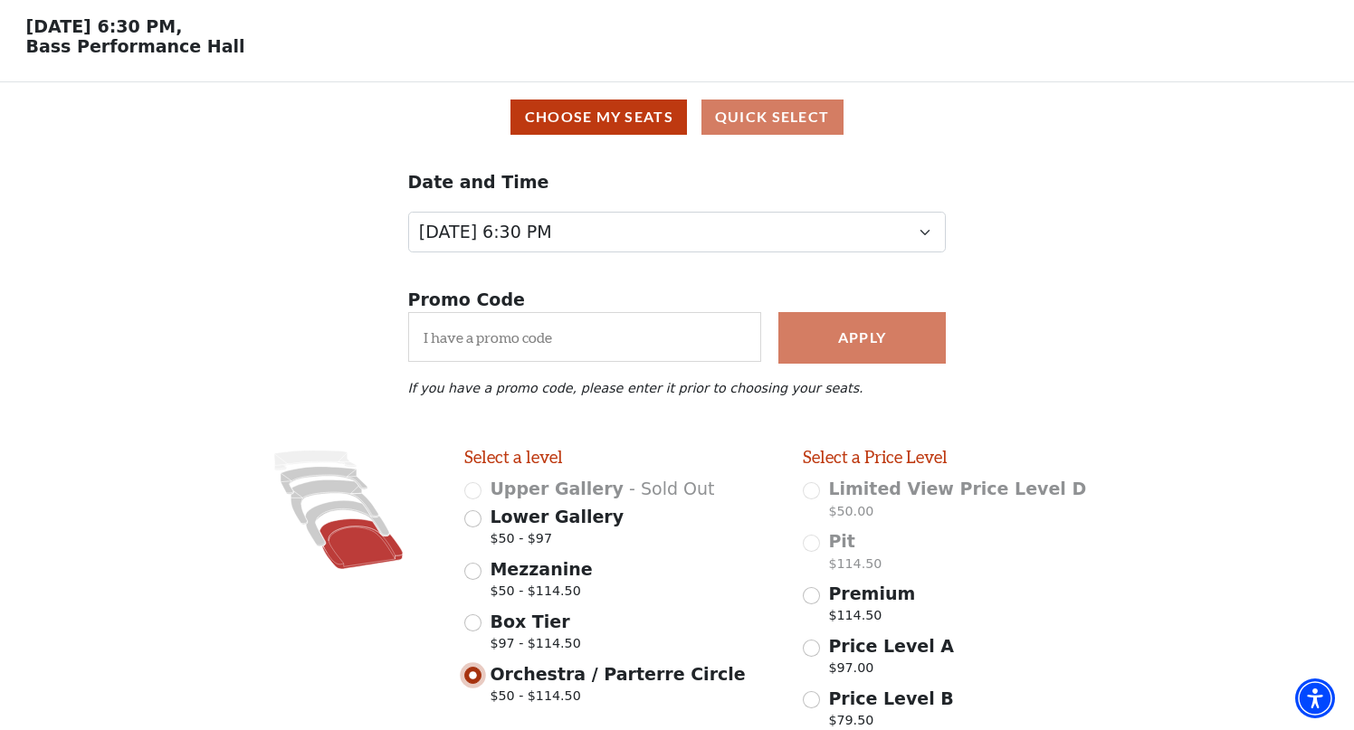
scroll to position [0, 0]
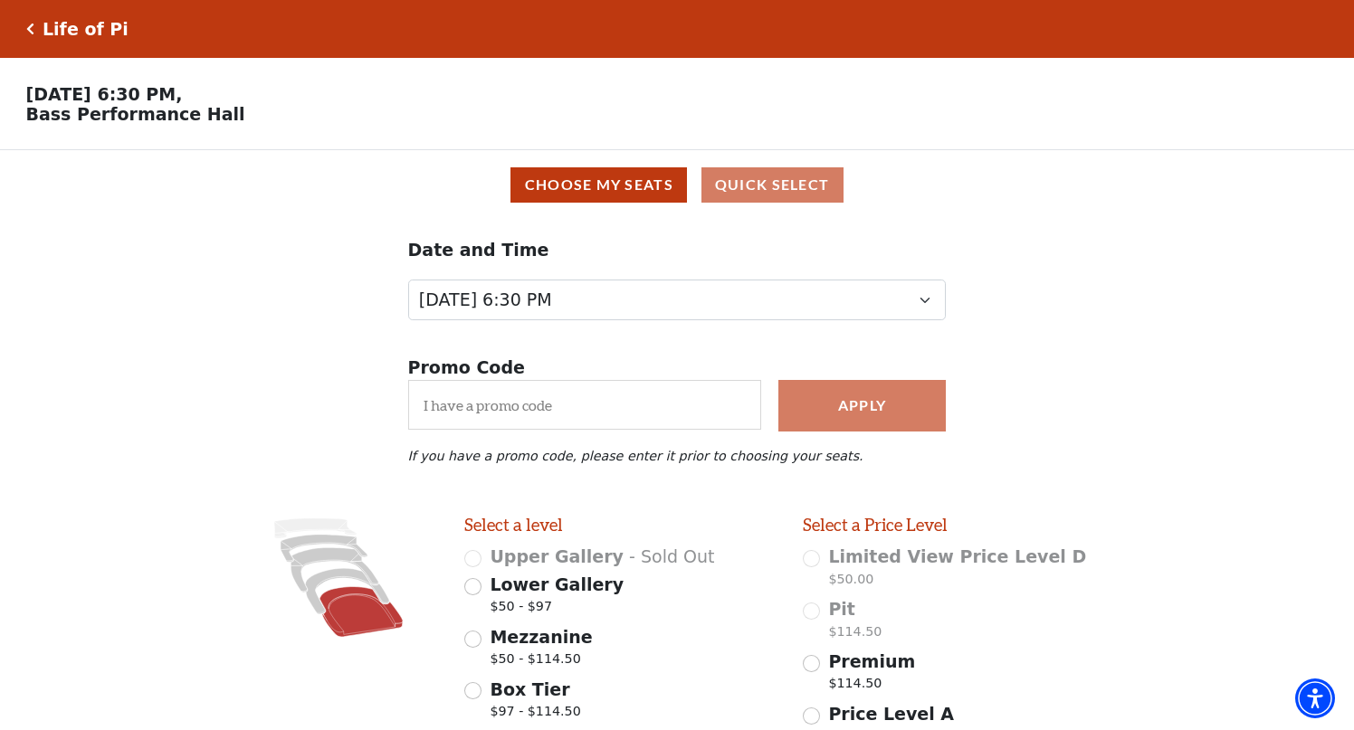
click at [730, 165] on div "Choose My Seats Quick Select" at bounding box center [677, 185] width 1328 height 70
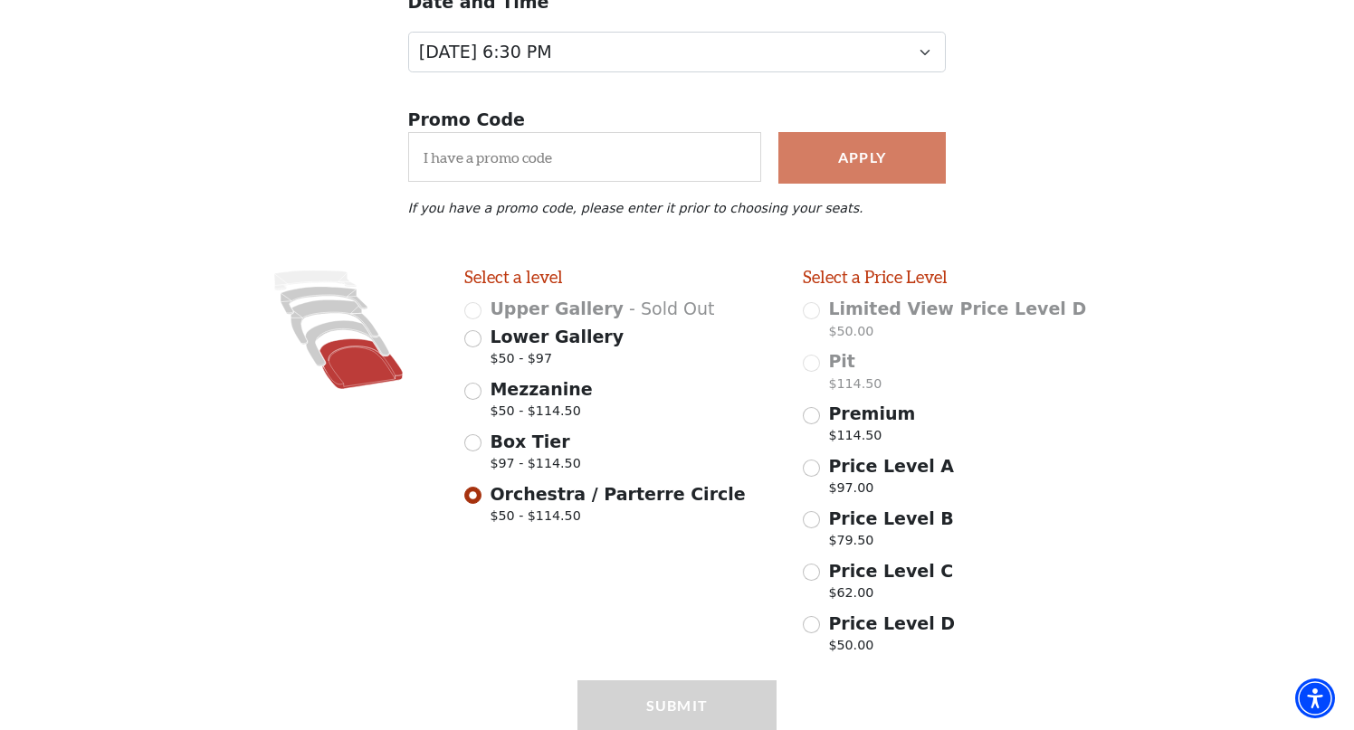
scroll to position [320, 0]
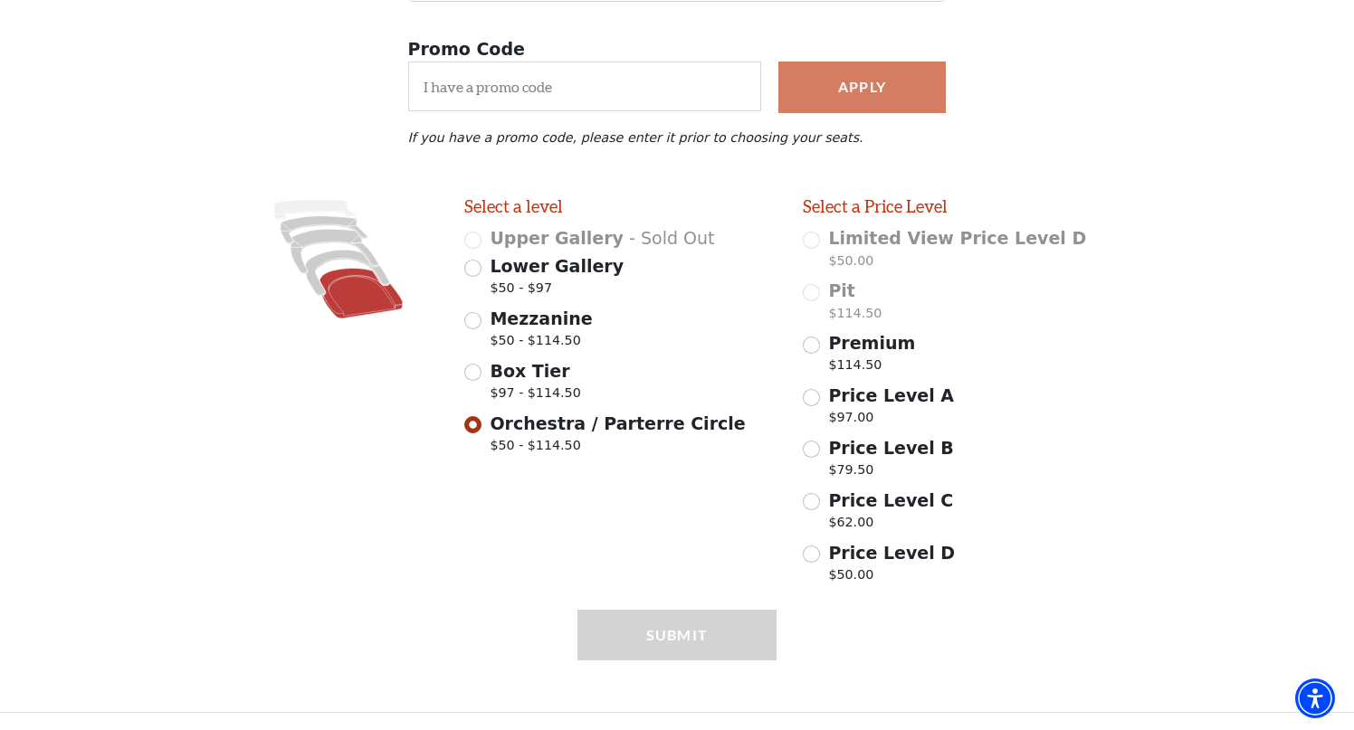
click at [708, 651] on div "Submit" at bounding box center [677, 661] width 200 height 102
click at [473, 376] on input "Box Tier $97 - $114.50" at bounding box center [472, 372] width 17 height 17
radio input "true"
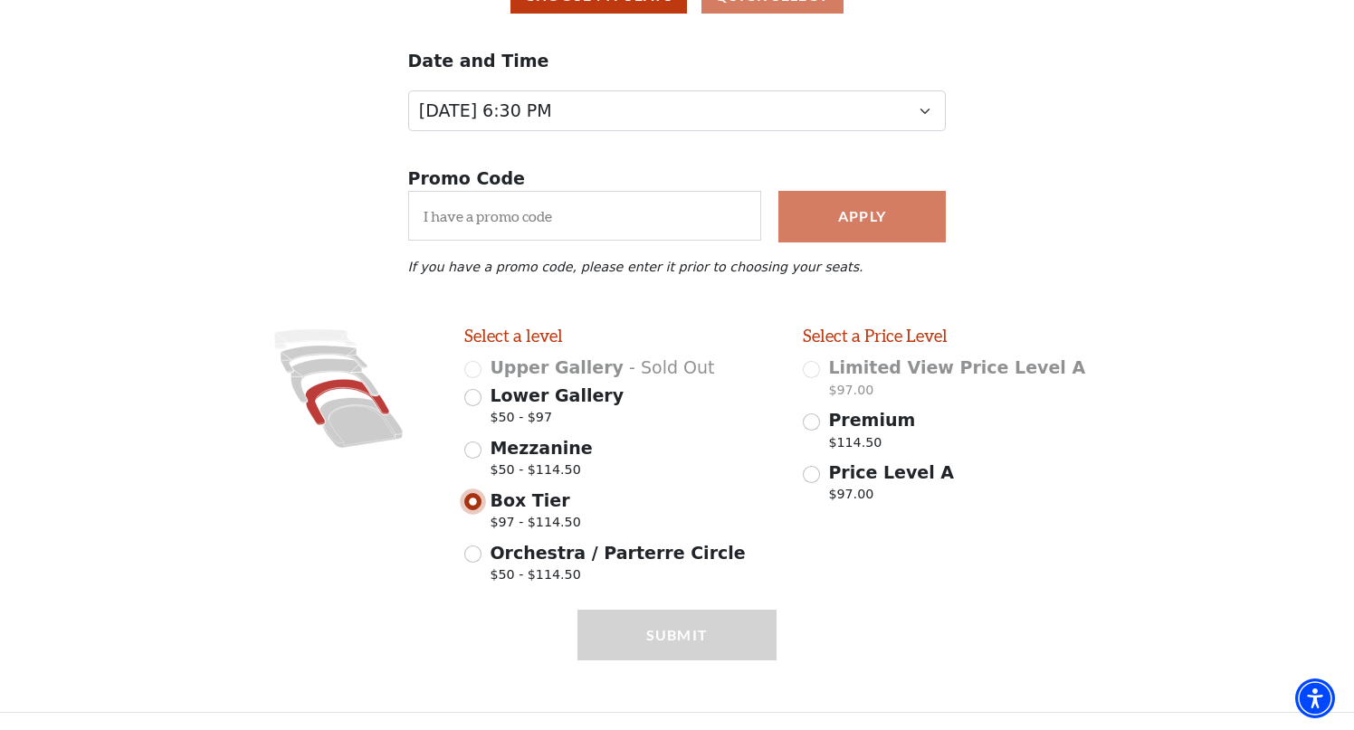
scroll to position [191, 0]
click at [470, 450] on input "Mezzanine $50 - $114.50" at bounding box center [472, 450] width 17 height 17
radio input "true"
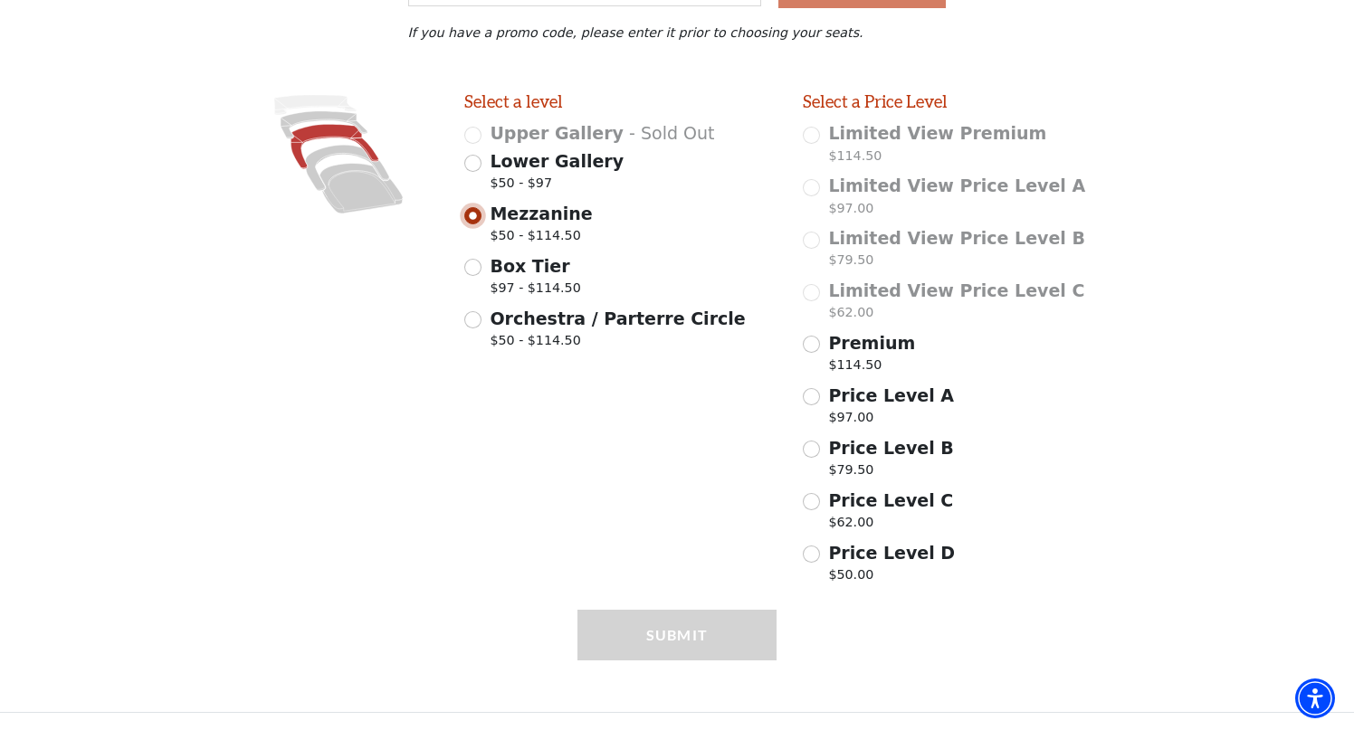
scroll to position [425, 0]
click at [818, 344] on input "Premium $114.50" at bounding box center [811, 344] width 17 height 17
radio input "true"
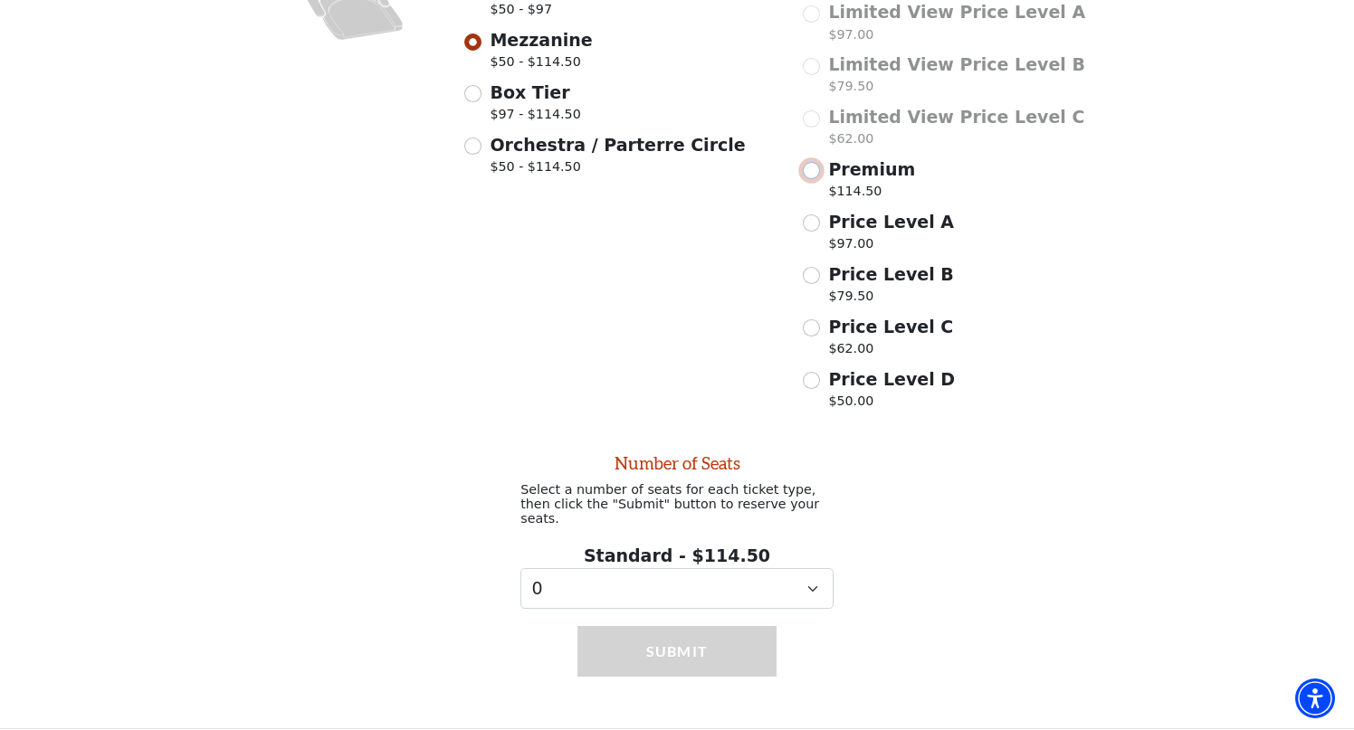
scroll to position [603, 0]
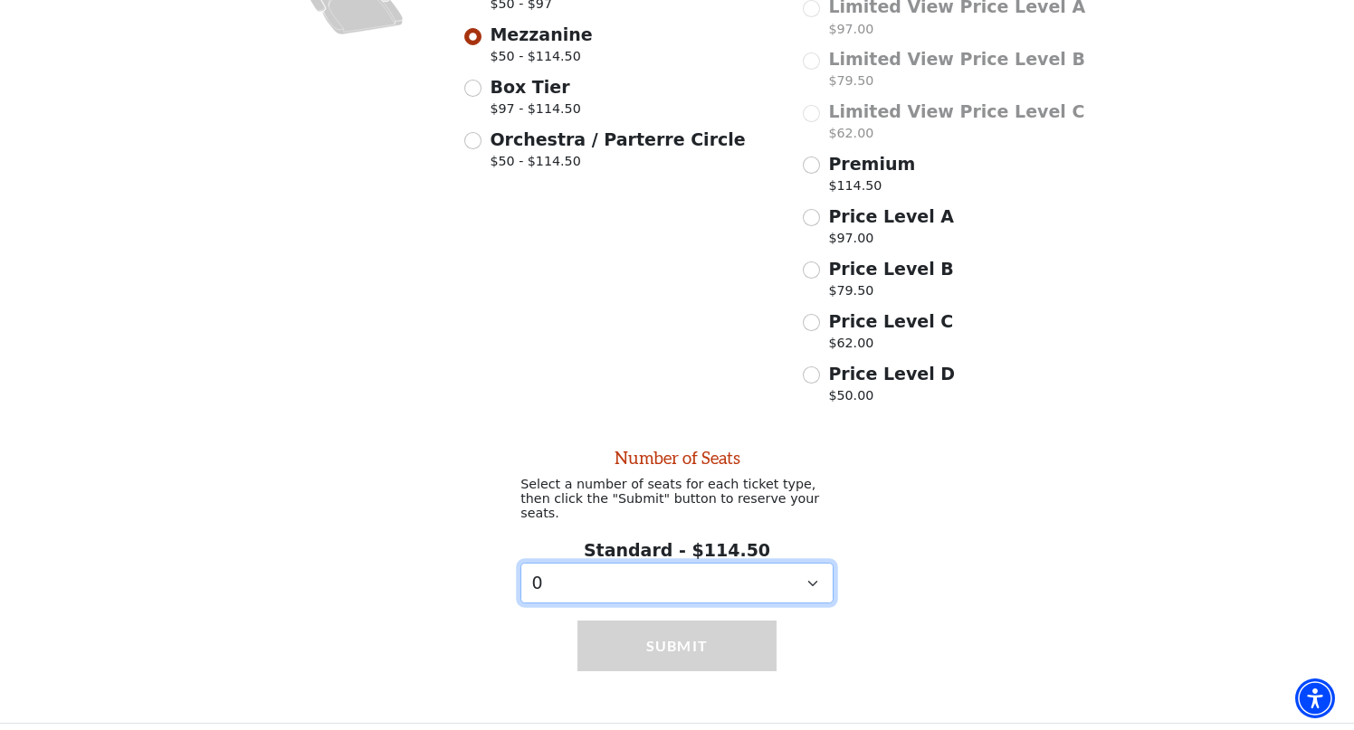
click at [743, 589] on select "0 1 2" at bounding box center [676, 583] width 313 height 41
select select "2"
click at [520, 563] on select "0 1 2" at bounding box center [676, 583] width 313 height 41
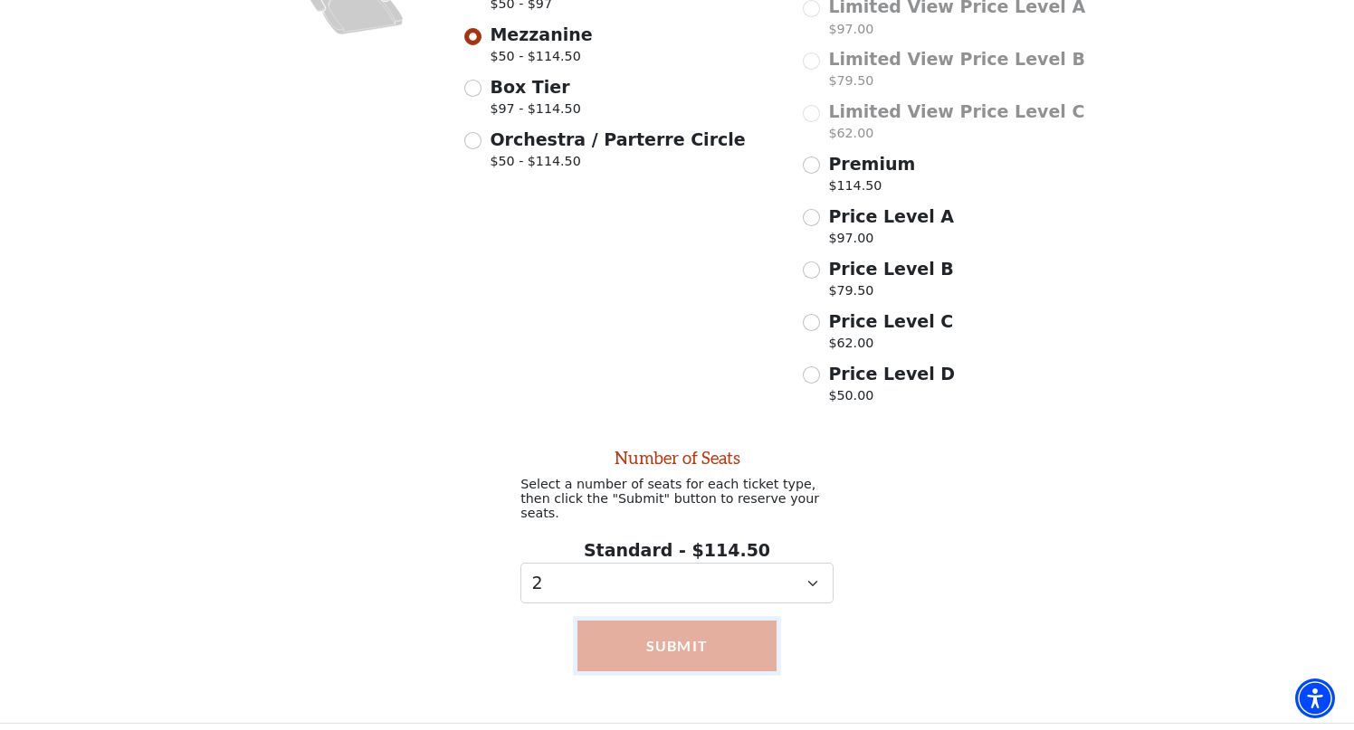
click at [728, 638] on button "Submit" at bounding box center [677, 646] width 200 height 51
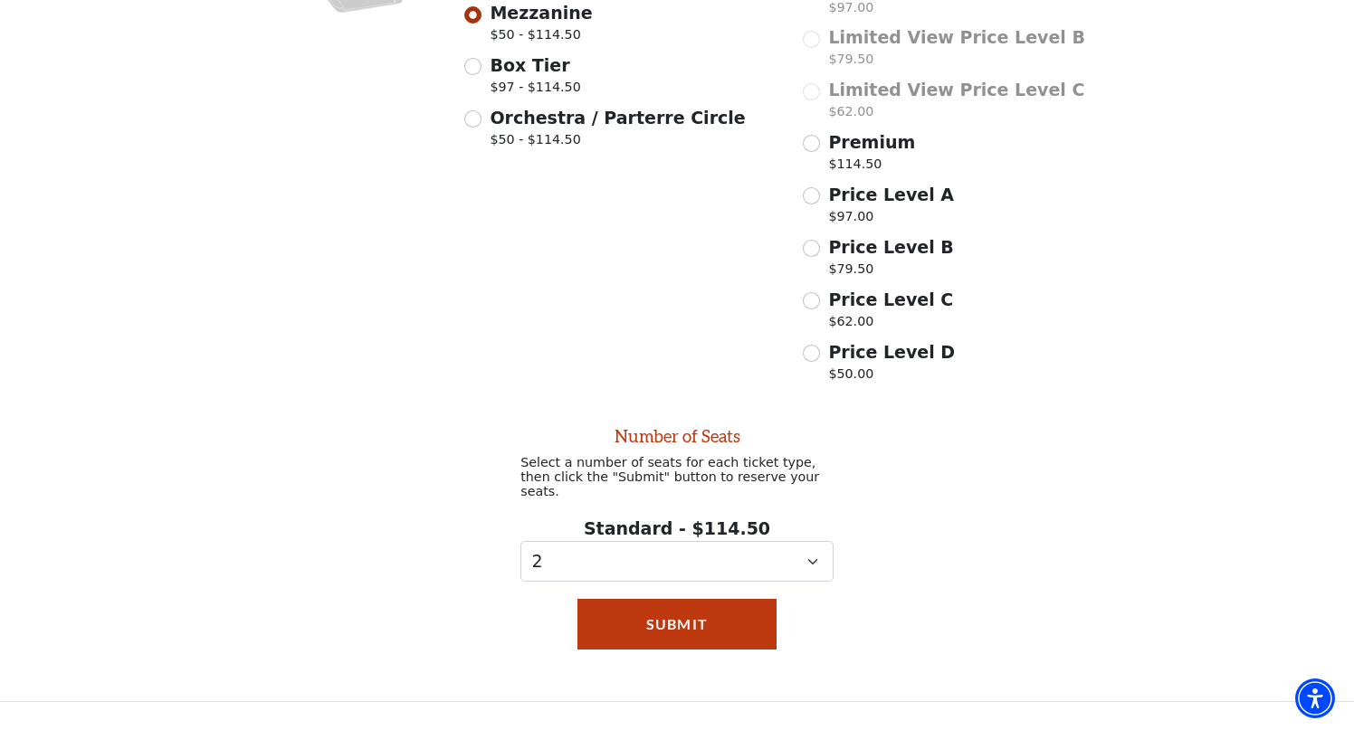
scroll to position [699, 0]
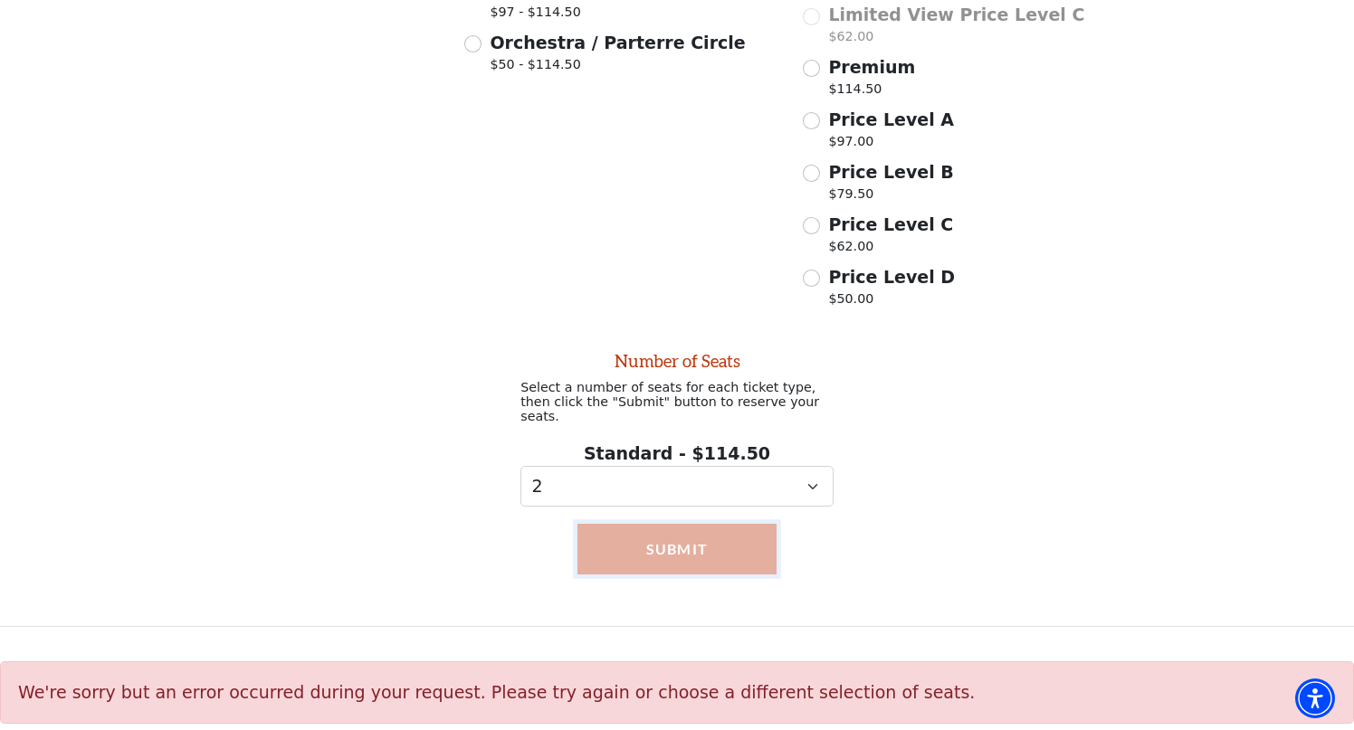
click at [720, 548] on button "Submit" at bounding box center [677, 549] width 200 height 51
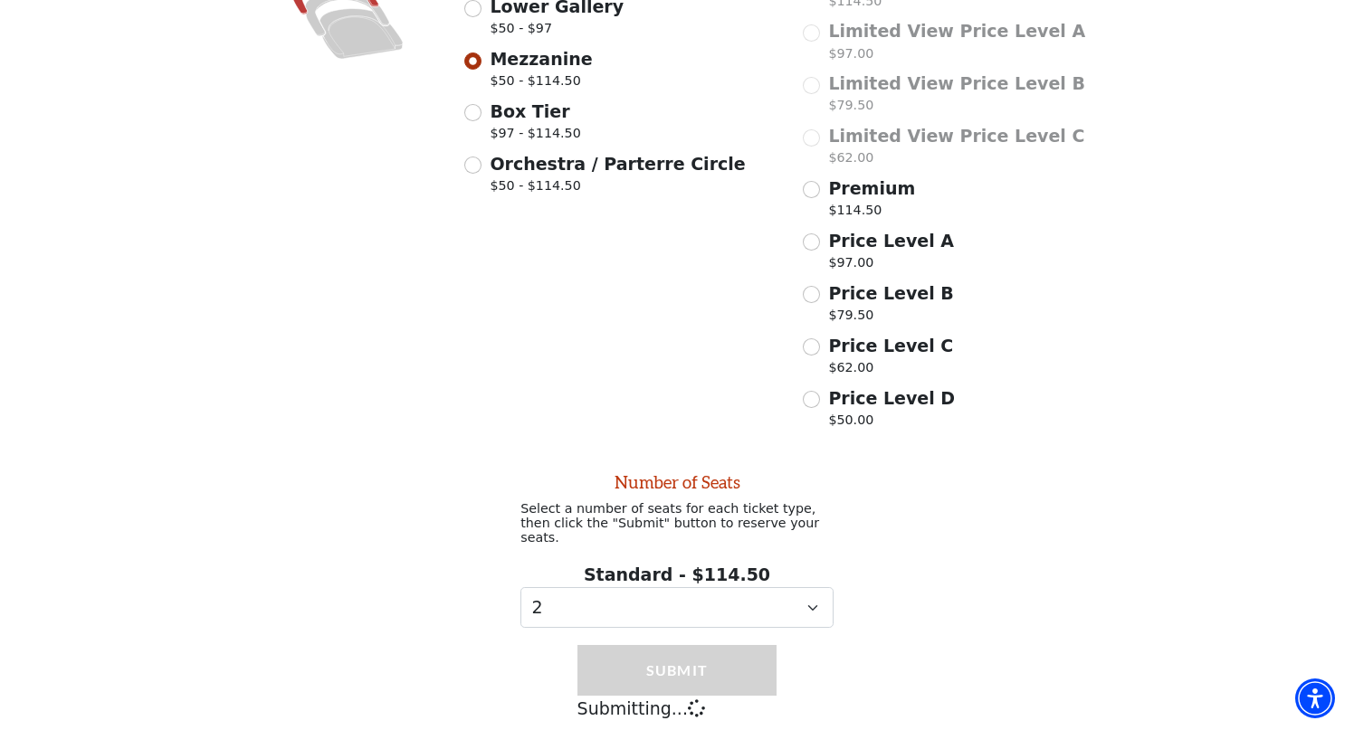
scroll to position [576, 0]
click at [816, 240] on input "Price Level A $97.00" at bounding box center [811, 243] width 17 height 17
radio input "true"
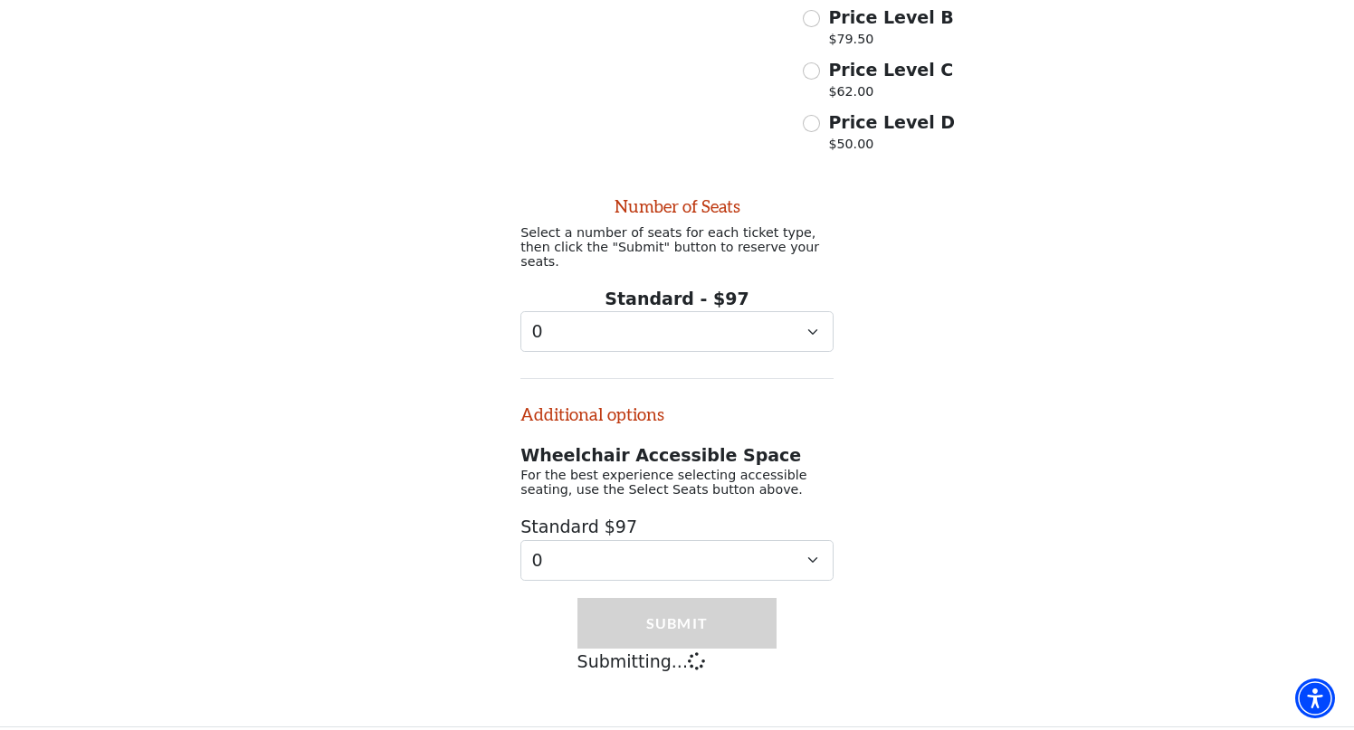
scroll to position [859, 0]
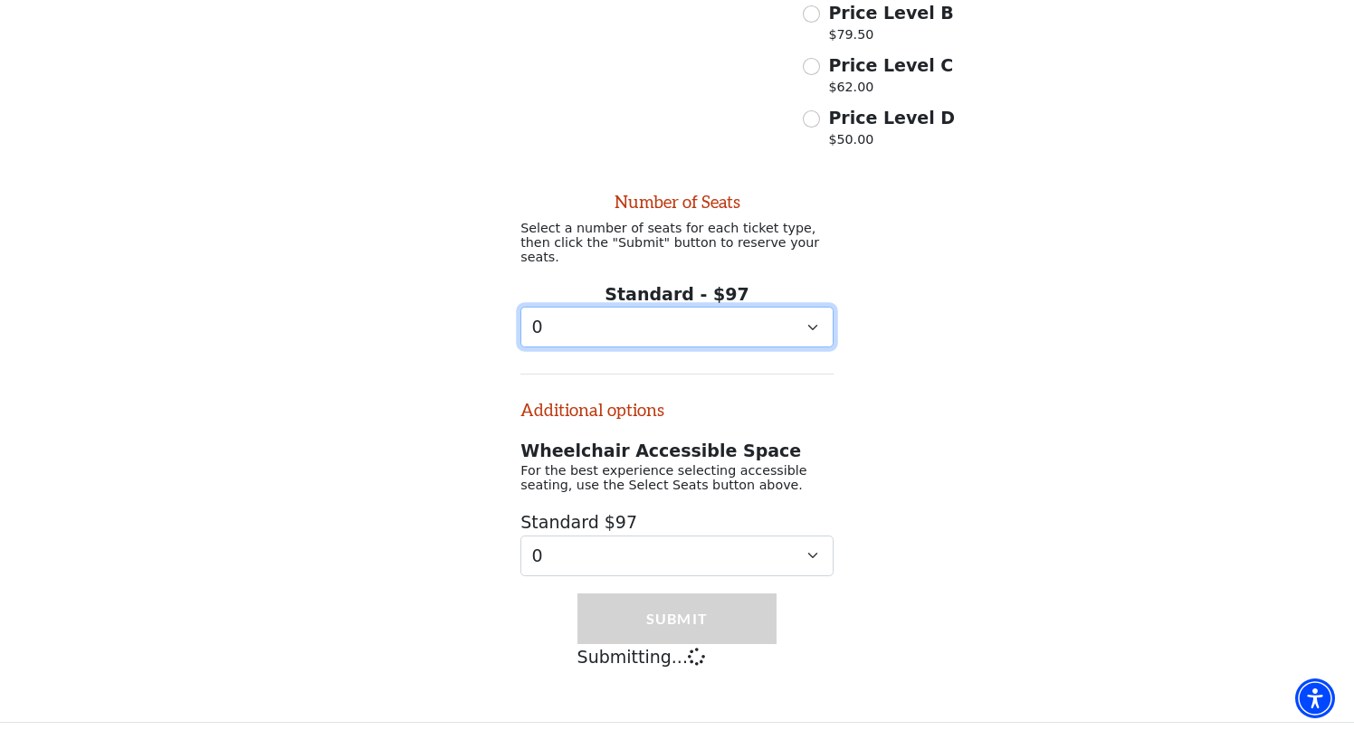
click at [750, 309] on select "0 1 2 3 4 5 6 7 8 9" at bounding box center [676, 327] width 313 height 41
select select "2"
click at [520, 307] on select "0 1 2 3 4 5 6 7 8 9" at bounding box center [676, 327] width 313 height 41
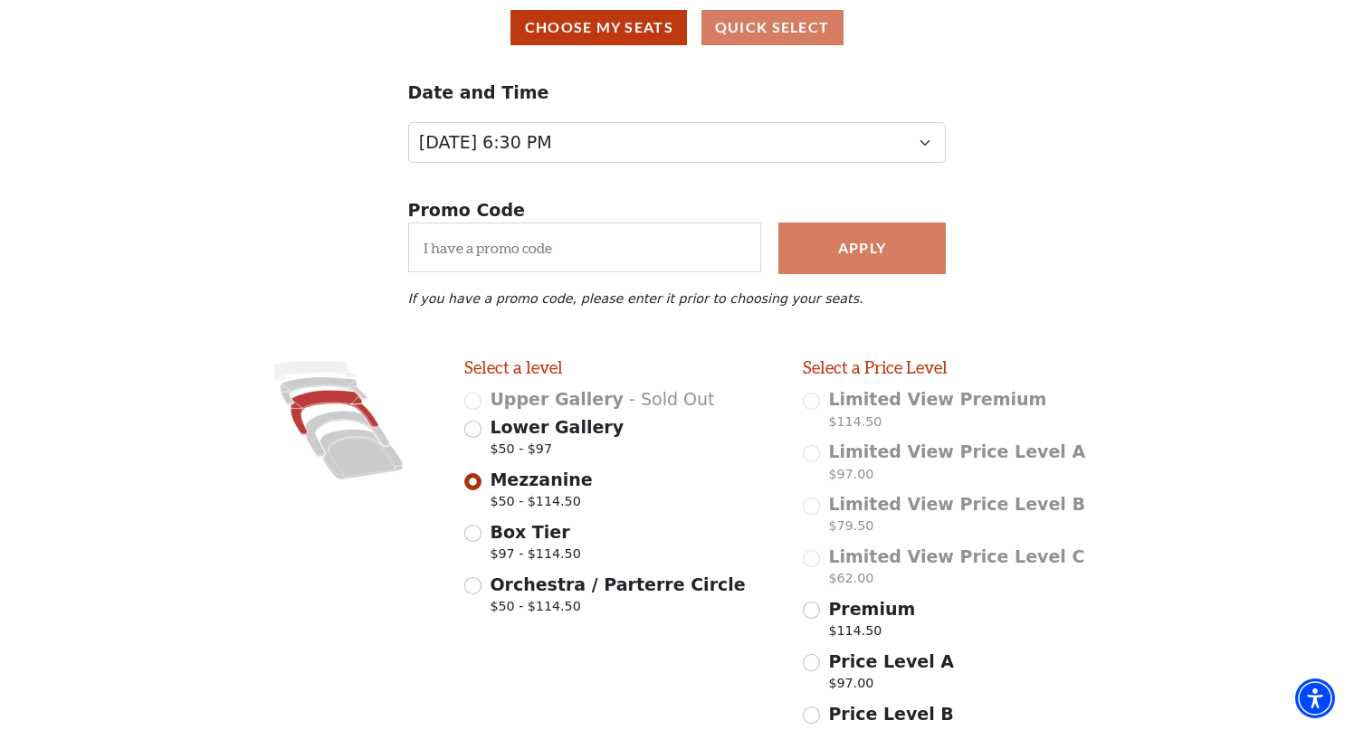
scroll to position [0, 0]
